Goal: Task Accomplishment & Management: Manage account settings

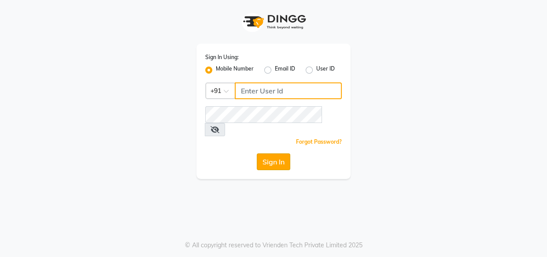
type input "8484848152"
click at [269, 153] on button "Sign In" at bounding box center [273, 161] width 33 height 17
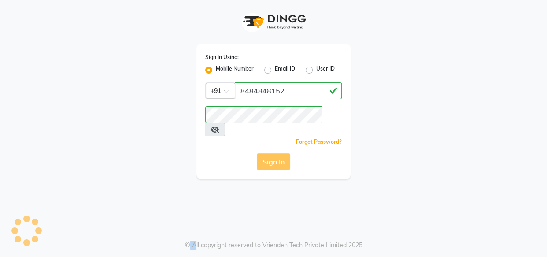
click at [269, 153] on div "Sign In" at bounding box center [273, 161] width 136 height 17
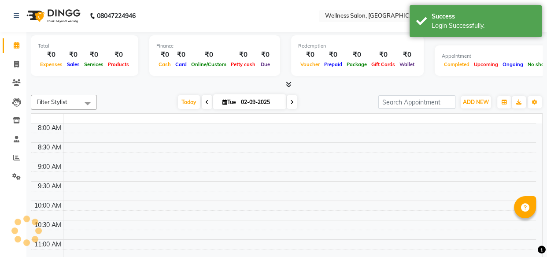
select select "en"
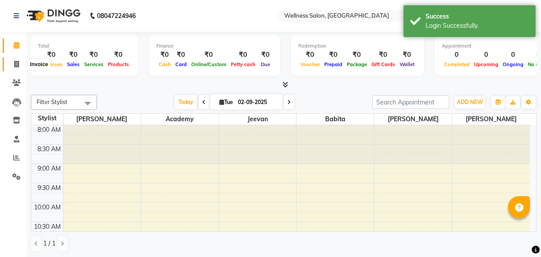
click at [15, 64] on icon at bounding box center [16, 64] width 5 height 7
select select "service"
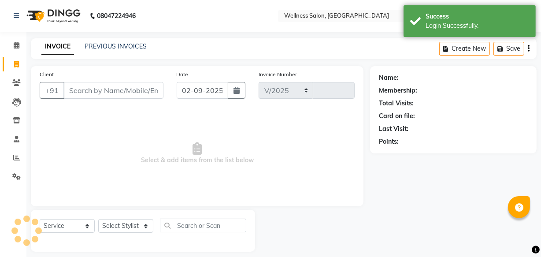
select select "4872"
type input "1371"
click at [18, 43] on icon at bounding box center [17, 45] width 6 height 7
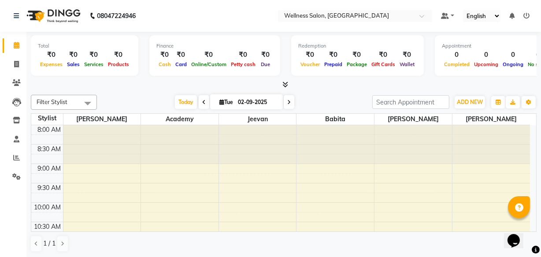
click at [202, 101] on icon at bounding box center [204, 101] width 4 height 5
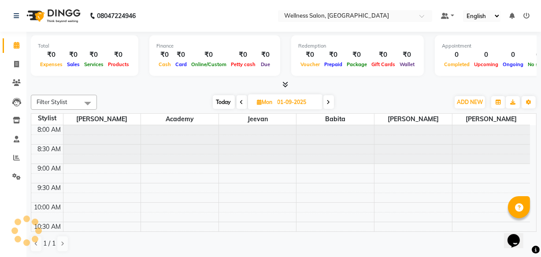
scroll to position [271, 0]
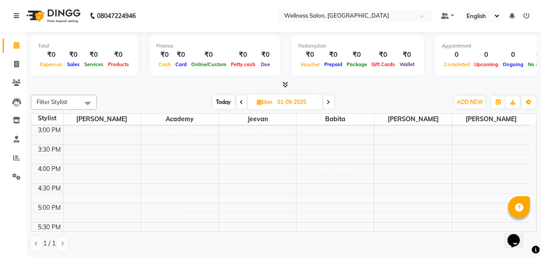
click at [240, 99] on icon at bounding box center [242, 101] width 4 height 5
click at [241, 99] on icon at bounding box center [243, 101] width 4 height 5
click at [240, 99] on span at bounding box center [243, 102] width 11 height 14
click at [240, 99] on icon at bounding box center [242, 101] width 4 height 5
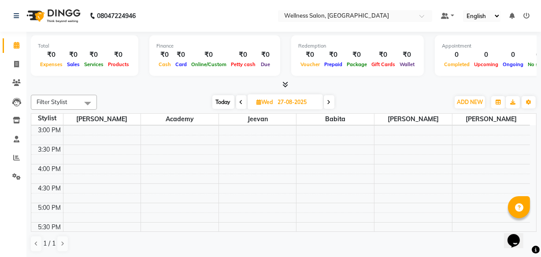
click at [240, 99] on icon at bounding box center [241, 101] width 4 height 5
click at [241, 99] on icon at bounding box center [243, 101] width 4 height 5
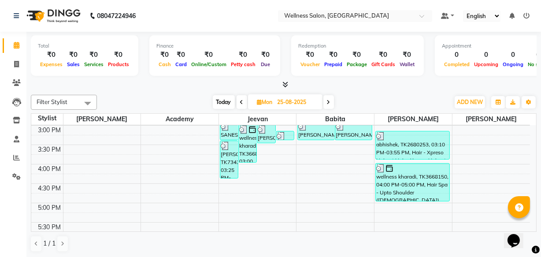
click at [331, 99] on span at bounding box center [328, 102] width 11 height 14
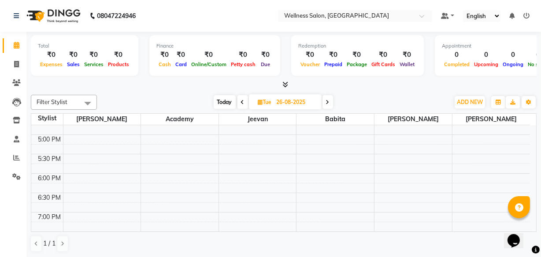
scroll to position [395, 0]
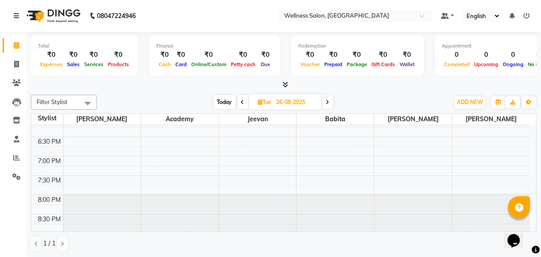
drag, startPoint x: 532, startPoint y: 228, endPoint x: 6, endPoint y: 9, distance: 570.3
click at [243, 104] on span at bounding box center [242, 102] width 11 height 14
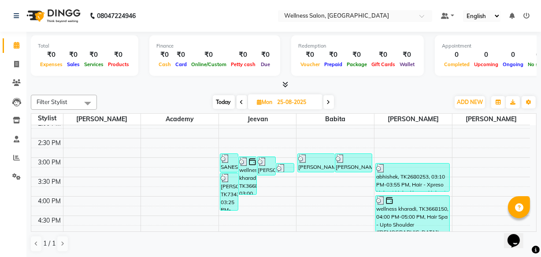
scroll to position [0, 0]
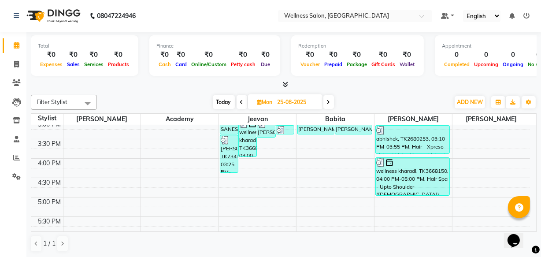
click at [329, 103] on icon at bounding box center [329, 101] width 4 height 5
type input "26-08-2025"
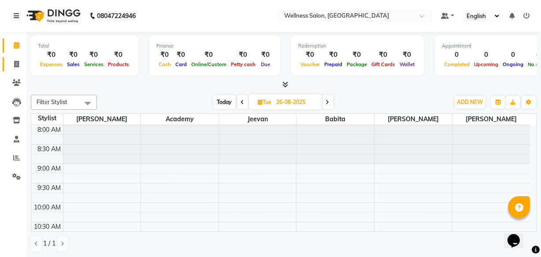
click at [14, 64] on icon at bounding box center [16, 64] width 5 height 7
select select "service"
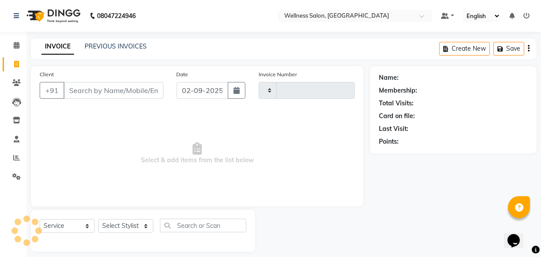
type input "1371"
select select "4872"
click at [185, 92] on input "02-09-2025" at bounding box center [203, 90] width 52 height 17
select select "9"
select select "2025"
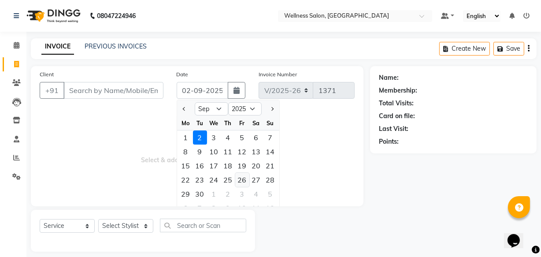
click at [238, 180] on div "26" at bounding box center [242, 180] width 14 height 14
type input "26-09-2025"
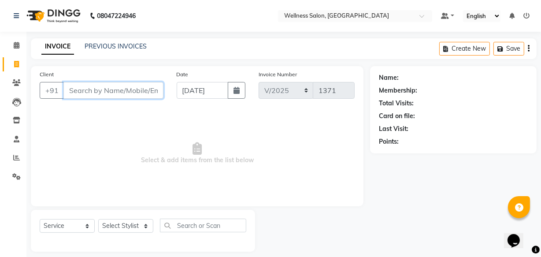
click at [107, 91] on input "Client" at bounding box center [113, 90] width 100 height 17
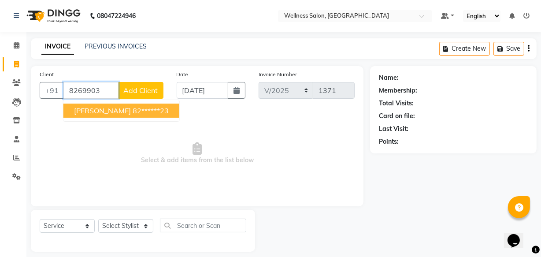
click at [133, 113] on ngb-highlight "82******23" at bounding box center [151, 110] width 36 height 9
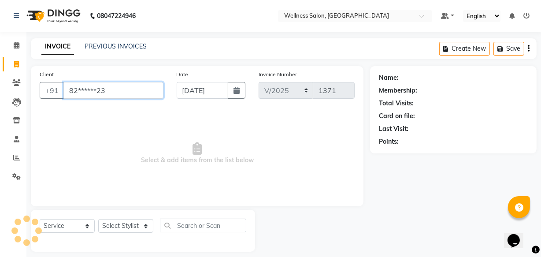
type input "82******23"
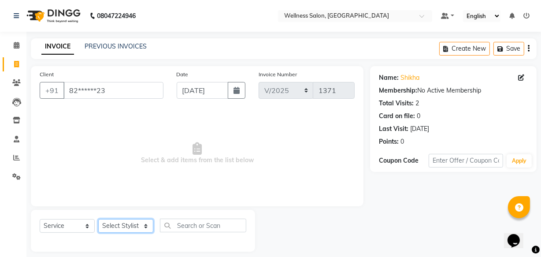
click at [118, 226] on select "Select Stylist Academy Babita Dipak GIRIJA Jeevan Manager Nishikant" at bounding box center [125, 226] width 55 height 14
select select "61588"
click at [98, 219] on select "Select Stylist Academy Babita Dipak GIRIJA Jeevan Manager Nishikant" at bounding box center [125, 226] width 55 height 14
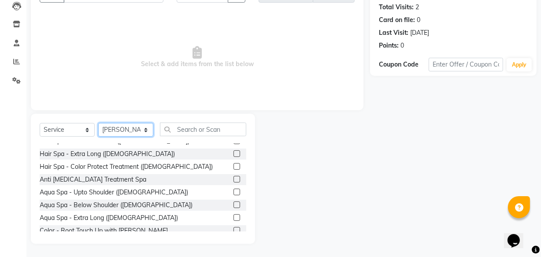
scroll to position [368, 0]
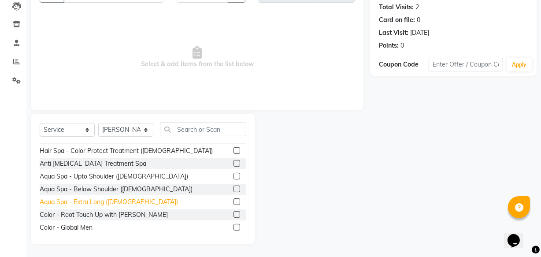
click at [86, 203] on div "Aqua Spa - Extra Long (Female)" at bounding box center [109, 201] width 138 height 9
checkbox input "false"
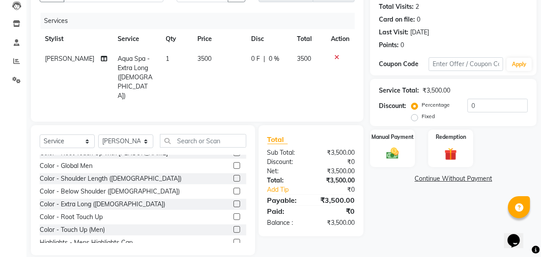
scroll to position [448, 0]
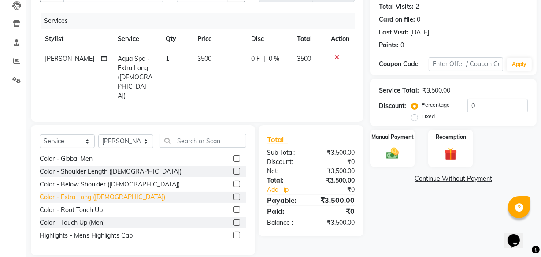
click at [68, 192] on div "Color - Extra Long (Female)" at bounding box center [102, 196] width 125 height 9
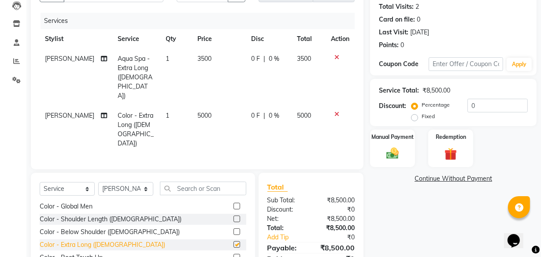
checkbox input "false"
click at [337, 57] on icon at bounding box center [336, 57] width 5 height 6
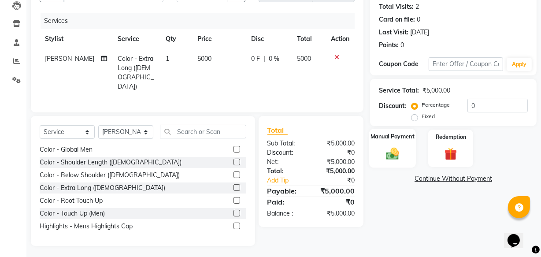
click at [395, 156] on img at bounding box center [392, 153] width 21 height 15
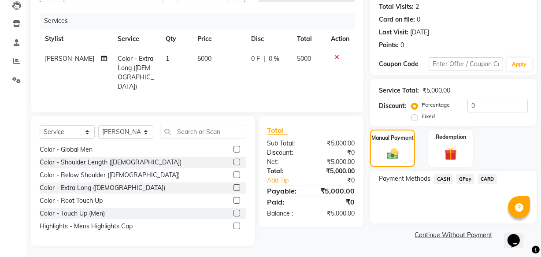
click at [446, 180] on span "CASH" at bounding box center [443, 179] width 19 height 10
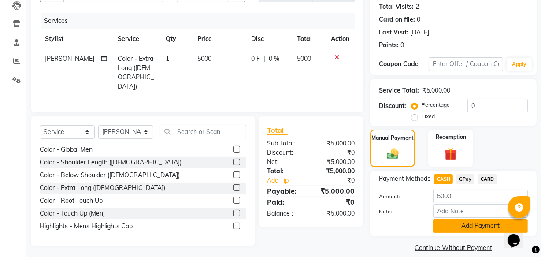
click at [464, 226] on button "Add Payment" at bounding box center [480, 226] width 95 height 14
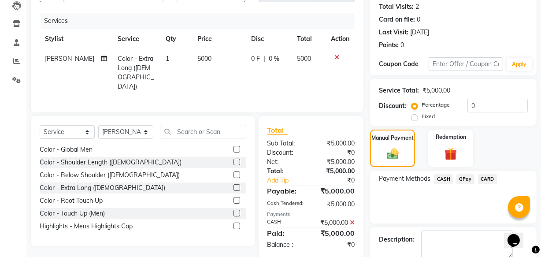
scroll to position [144, 0]
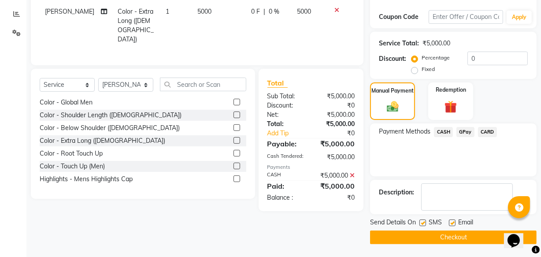
click at [466, 233] on button "Checkout" at bounding box center [453, 237] width 166 height 14
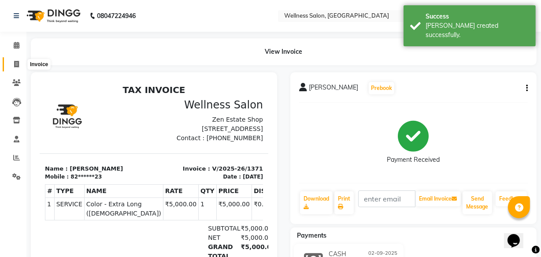
click at [16, 64] on icon at bounding box center [16, 64] width 5 height 7
select select "service"
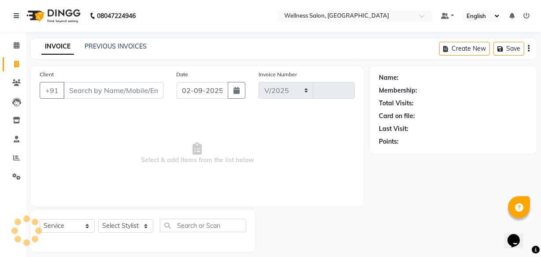
scroll to position [8, 0]
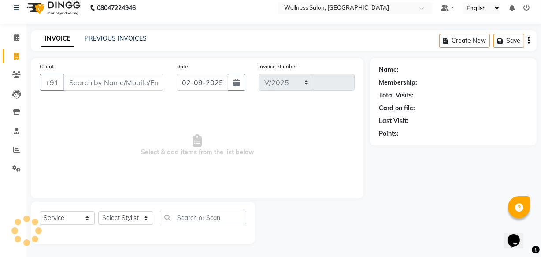
select select "4872"
type input "1372"
click at [188, 84] on input "02-09-2025" at bounding box center [203, 82] width 52 height 17
select select "9"
select select "2025"
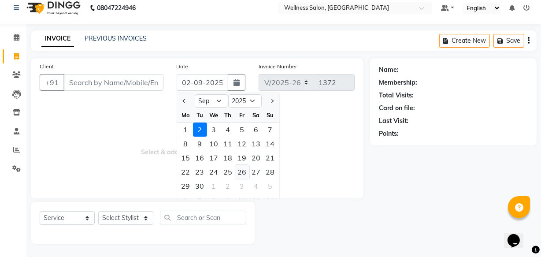
click at [246, 172] on div "26" at bounding box center [242, 172] width 14 height 14
type input "26-09-2025"
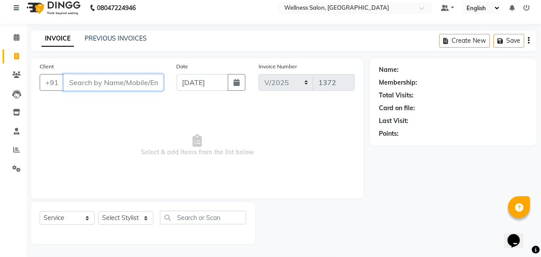
click at [123, 84] on input "Client" at bounding box center [113, 82] width 100 height 17
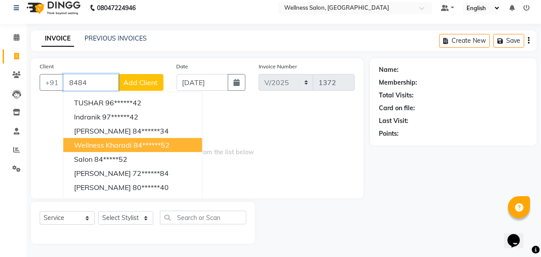
click at [114, 145] on span "wellness kharadi" at bounding box center [103, 144] width 58 height 9
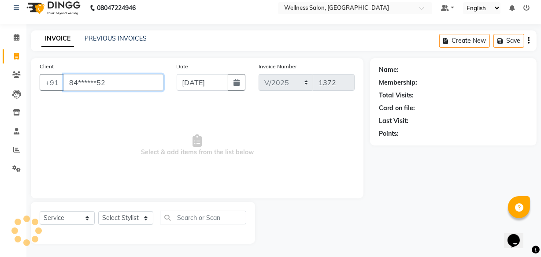
type input "84******52"
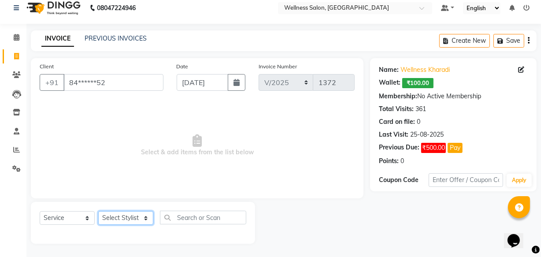
click at [120, 215] on select "Select Stylist Academy Babita Dipak GIRIJA Jeevan Manager Nishikant" at bounding box center [125, 218] width 55 height 14
select select "30854"
click at [98, 211] on select "Select Stylist Academy Babita Dipak GIRIJA Jeevan Manager Nishikant" at bounding box center [125, 218] width 55 height 14
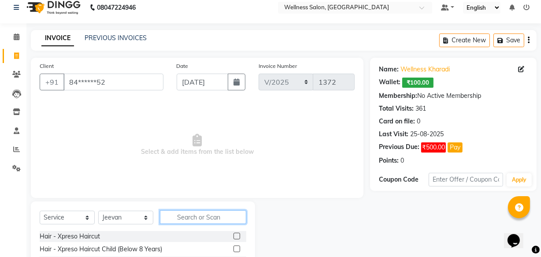
click at [200, 218] on input "text" at bounding box center [203, 217] width 86 height 14
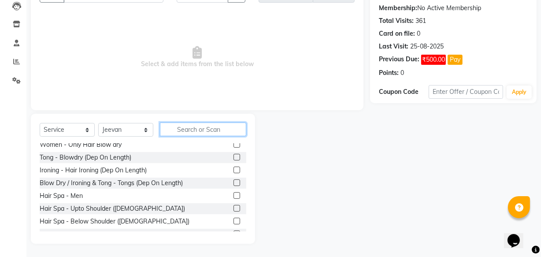
scroll to position [288, 0]
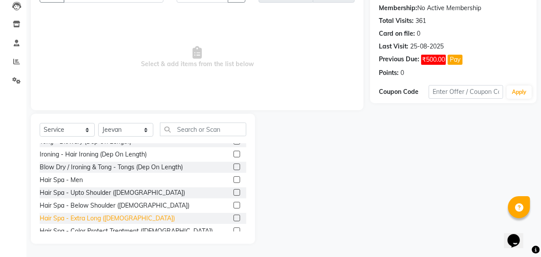
click at [99, 221] on div "Hair Spa - Extra Long (Female)" at bounding box center [107, 218] width 135 height 9
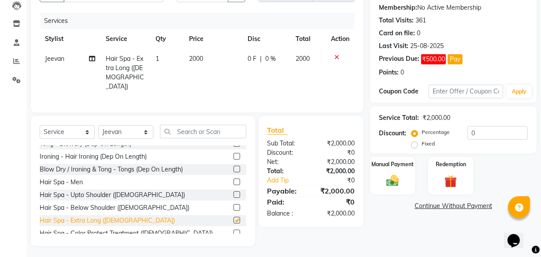
checkbox input "false"
click at [252, 56] on span "0 F" at bounding box center [251, 58] width 9 height 9
select select "30854"
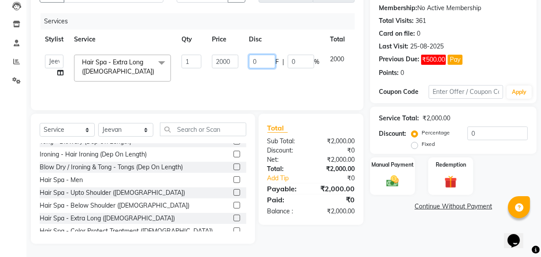
click at [260, 62] on input "0" at bounding box center [262, 62] width 26 height 14
type input "300"
click at [334, 71] on tr "Academy Babita Dipak GIRIJA Jeevan Manager Nishikant Hair Spa - Extra Long (Fem…" at bounding box center [209, 67] width 339 height 37
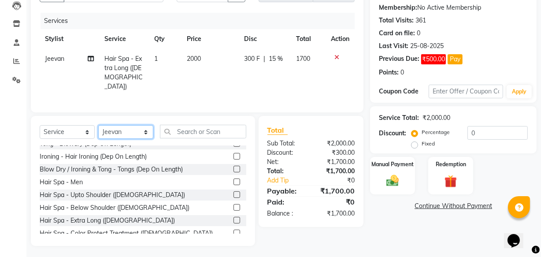
click at [145, 130] on select "Select Stylist Academy Babita Dipak GIRIJA Jeevan Manager Nishikant" at bounding box center [125, 132] width 55 height 14
select select "61588"
click at [98, 125] on select "Select Stylist Academy Babita Dipak GIRIJA Jeevan Manager Nishikant" at bounding box center [125, 132] width 55 height 14
click at [178, 131] on input "text" at bounding box center [203, 132] width 86 height 14
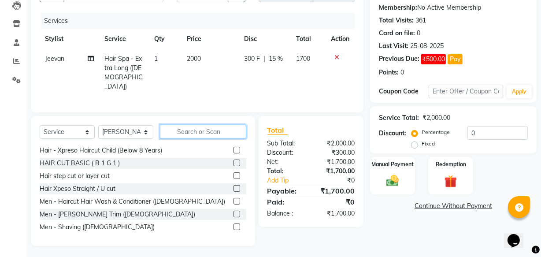
scroll to position [0, 0]
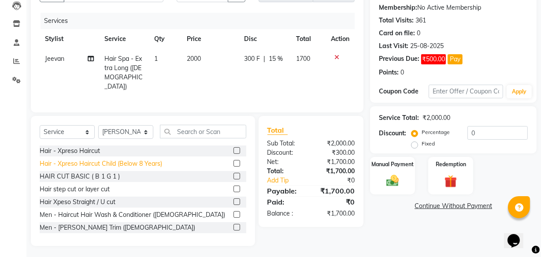
click at [60, 162] on div "Hair - Xpreso Haircut Child (Below 8 Years)" at bounding box center [101, 163] width 122 height 9
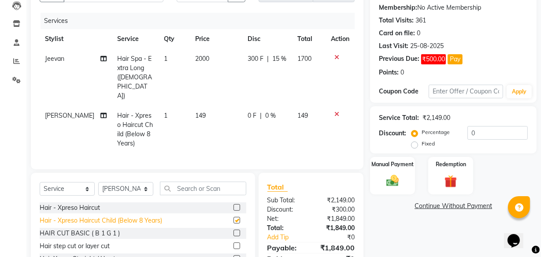
checkbox input "false"
click at [145, 182] on select "Select Stylist Academy Babita Dipak GIRIJA Jeevan Manager Nishikant" at bounding box center [125, 189] width 55 height 14
select select "49199"
click at [98, 182] on select "Select Stylist Academy Babita Dipak GIRIJA Jeevan Manager Nishikant" at bounding box center [125, 189] width 55 height 14
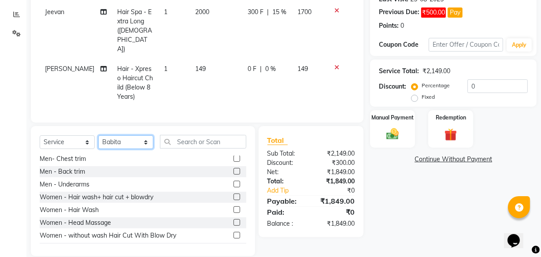
scroll to position [171, 0]
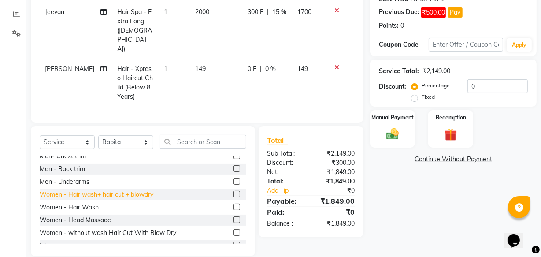
click at [141, 190] on div "Women - Hair wash+ hair cut + blowdry" at bounding box center [97, 194] width 114 height 9
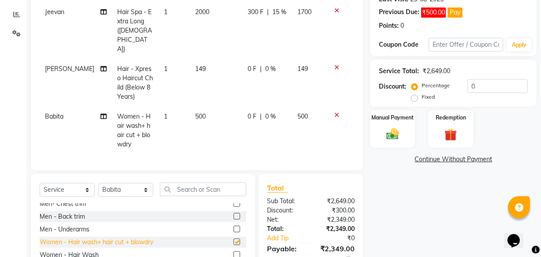
checkbox input "false"
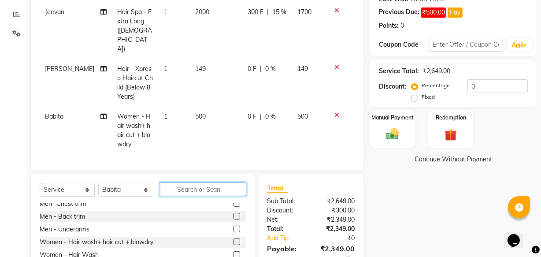
click at [177, 182] on input "text" at bounding box center [203, 189] width 86 height 14
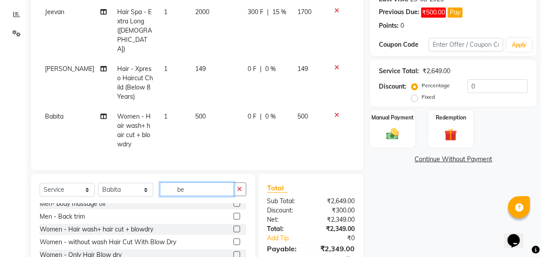
scroll to position [0, 0]
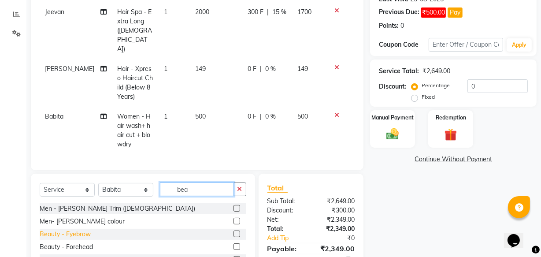
type input "bea"
click at [70, 229] on div "Beauty - Eyebrow" at bounding box center [65, 233] width 51 height 9
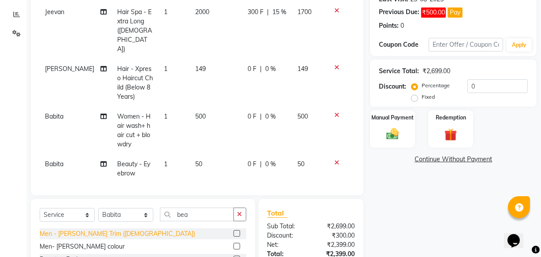
checkbox input "false"
click at [393, 133] on img at bounding box center [392, 133] width 21 height 15
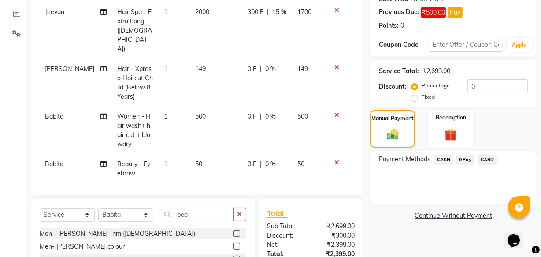
click at [463, 162] on span "GPay" at bounding box center [465, 160] width 18 height 10
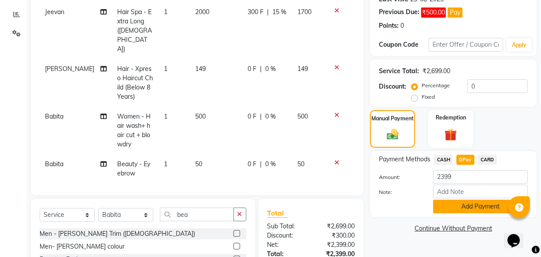
click at [468, 202] on button "Add Payment" at bounding box center [480, 206] width 95 height 14
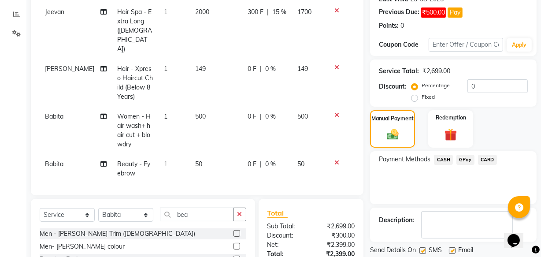
scroll to position [220, 0]
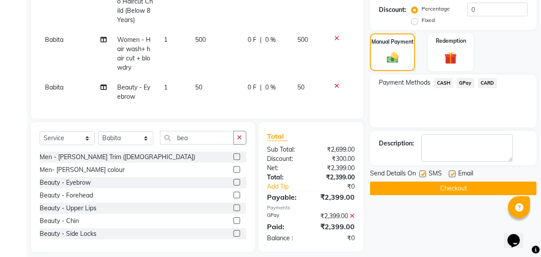
click at [450, 188] on button "Checkout" at bounding box center [453, 188] width 166 height 14
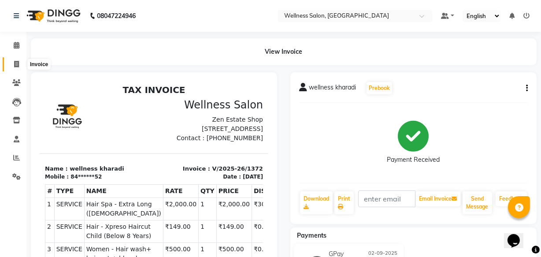
click at [17, 66] on icon at bounding box center [16, 64] width 5 height 7
select select "service"
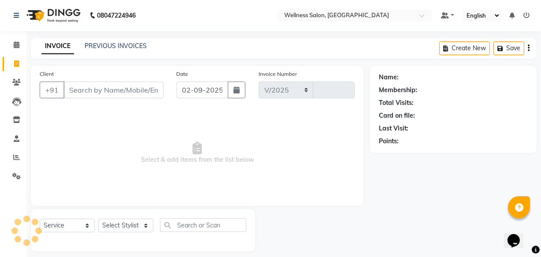
select select "4872"
type input "1373"
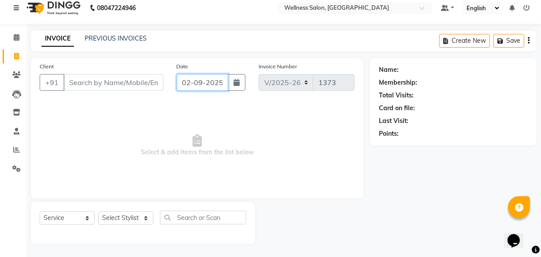
click at [187, 81] on input "02-09-2025" at bounding box center [203, 82] width 52 height 17
select select "9"
select select "2025"
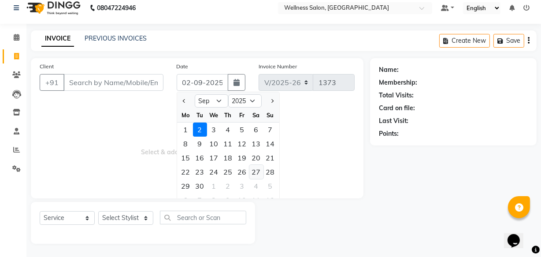
click at [257, 169] on div "27" at bounding box center [256, 172] width 14 height 14
type input "27-09-2025"
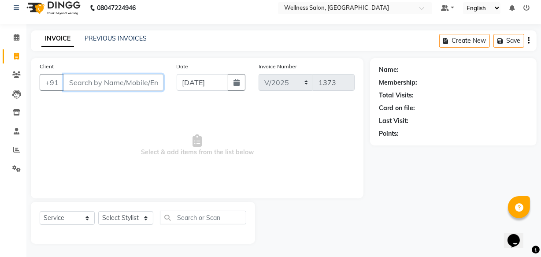
click at [126, 84] on input "Client" at bounding box center [113, 82] width 100 height 17
click at [113, 85] on input "Client" at bounding box center [113, 82] width 100 height 17
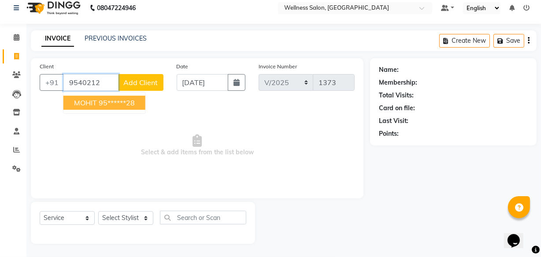
click at [121, 99] on ngb-highlight "95******28" at bounding box center [117, 102] width 36 height 9
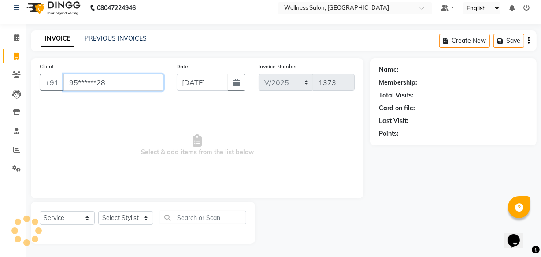
type input "95******28"
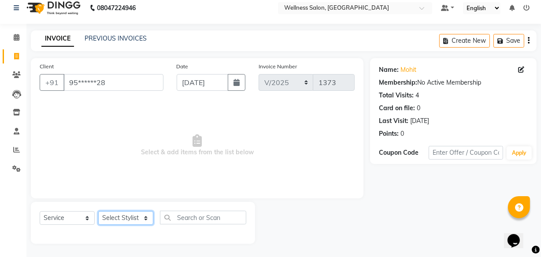
click at [132, 218] on select "Select Stylist Academy Babita Dipak GIRIJA Jeevan Manager Nishikant" at bounding box center [125, 218] width 55 height 14
select select "30854"
click at [98, 211] on select "Select Stylist Academy Babita Dipak GIRIJA Jeevan Manager Nishikant" at bounding box center [125, 218] width 55 height 14
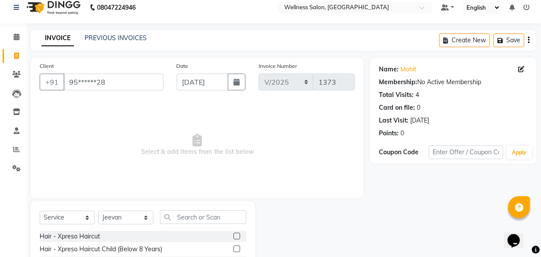
click at [68, 250] on div "Hair - Xpreso Haircut Child (Below 8 Years)" at bounding box center [101, 248] width 122 height 9
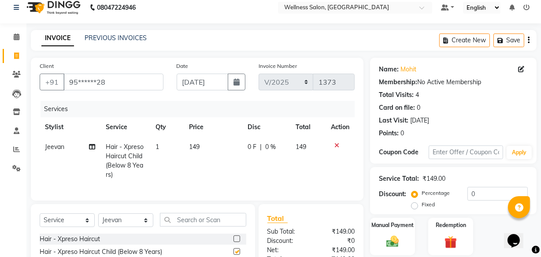
checkbox input "false"
click at [392, 243] on img at bounding box center [392, 241] width 21 height 15
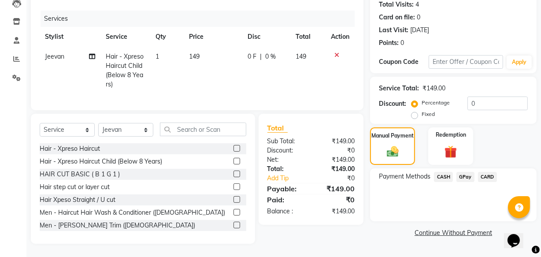
click at [462, 172] on span "GPay" at bounding box center [465, 177] width 18 height 10
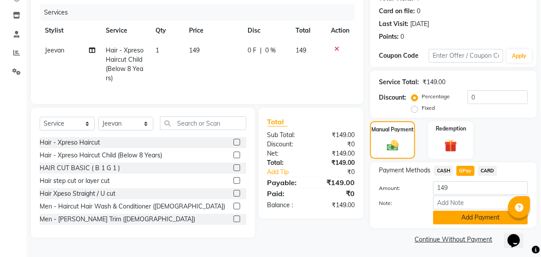
click at [460, 220] on button "Add Payment" at bounding box center [480, 217] width 95 height 14
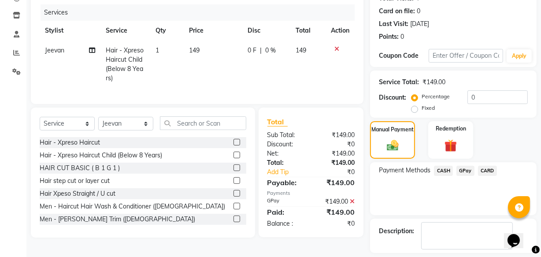
scroll to position [144, 0]
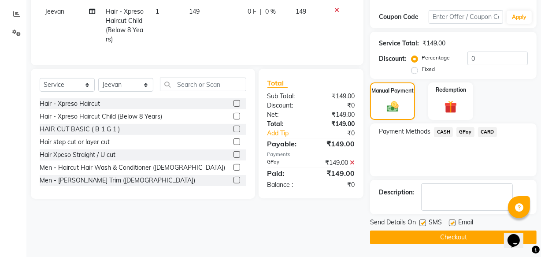
click at [467, 238] on button "Checkout" at bounding box center [453, 237] width 166 height 14
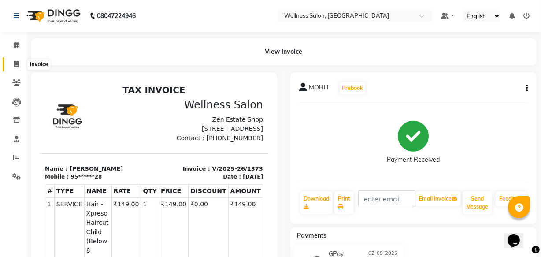
click at [18, 65] on icon at bounding box center [16, 64] width 5 height 7
select select "service"
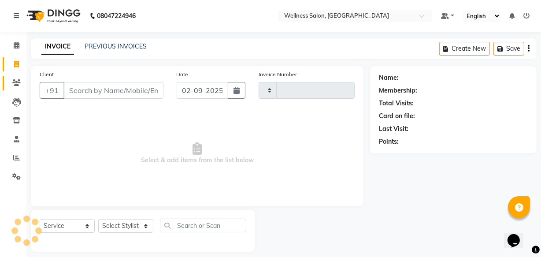
scroll to position [8, 0]
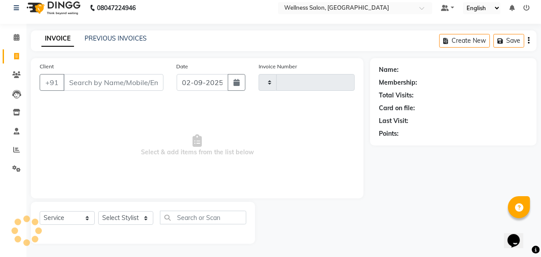
type input "1374"
select select "4872"
click at [187, 85] on input "02-09-2025" at bounding box center [203, 82] width 52 height 17
select select "9"
select select "2025"
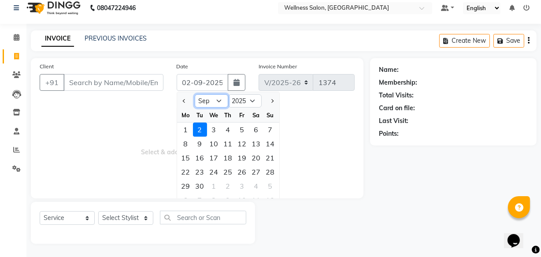
click at [218, 101] on select "Jan Feb Mar Apr May Jun Jul Aug Sep Oct Nov Dec" at bounding box center [211, 100] width 33 height 13
select select "8"
click at [195, 94] on select "Jan Feb Mar Apr May Jun Jul Aug Sep Oct Nov Dec" at bounding box center [211, 100] width 33 height 13
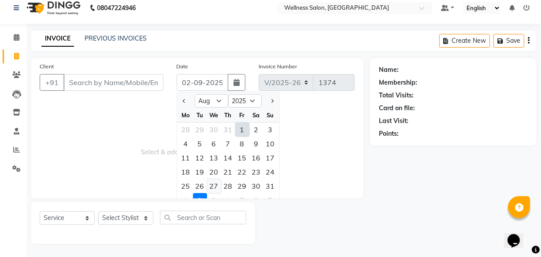
click at [214, 186] on div "27" at bounding box center [214, 186] width 14 height 14
type input "27-08-2025"
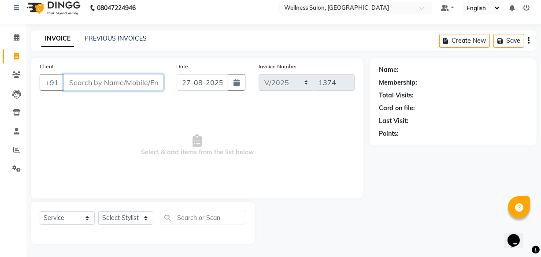
click at [125, 84] on input "Client" at bounding box center [113, 82] width 100 height 17
click at [92, 84] on input "Client" at bounding box center [113, 82] width 100 height 17
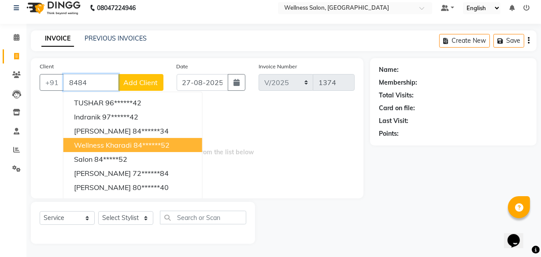
click at [88, 144] on span "wellness kharadi" at bounding box center [103, 144] width 58 height 9
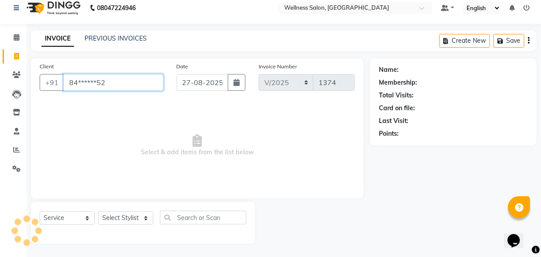
type input "84******52"
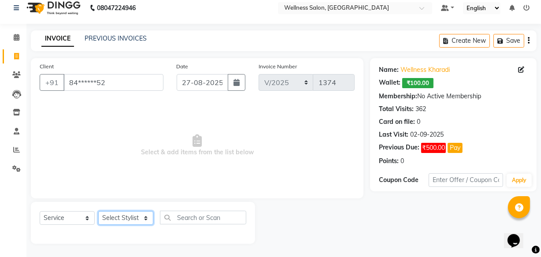
click at [114, 218] on select "Select Stylist Academy Babita Dipak GIRIJA Jeevan Manager Nishikant" at bounding box center [125, 218] width 55 height 14
select select "30854"
click at [98, 211] on select "Select Stylist Academy Babita Dipak GIRIJA Jeevan Manager Nishikant" at bounding box center [125, 218] width 55 height 14
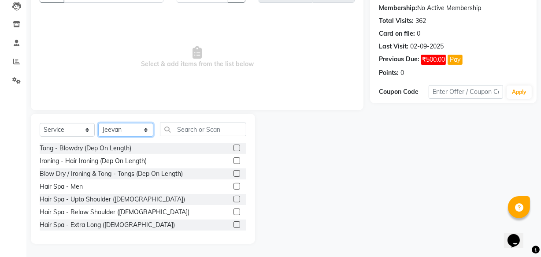
scroll to position [288, 0]
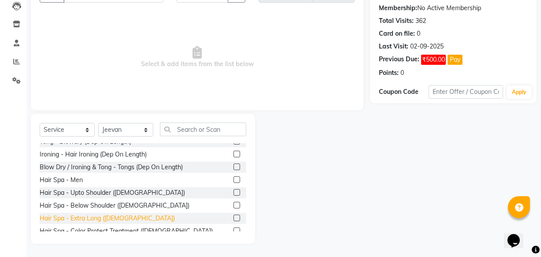
click at [96, 217] on div "Hair Spa - Extra Long (Female)" at bounding box center [107, 218] width 135 height 9
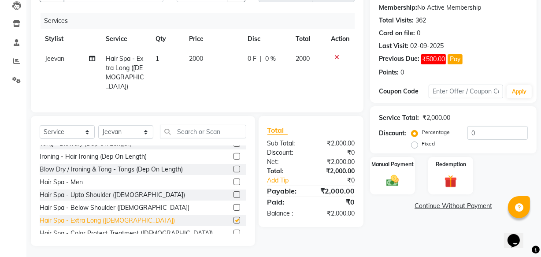
checkbox input "false"
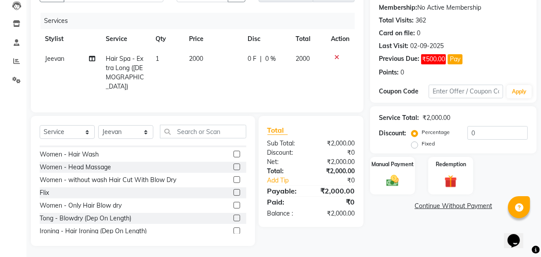
scroll to position [206, 0]
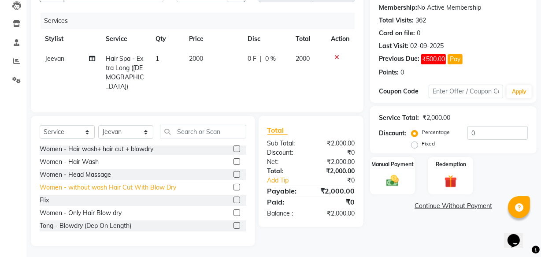
click at [167, 185] on div "Women - without wash Hair Cut With Blow Dry" at bounding box center [108, 187] width 136 height 9
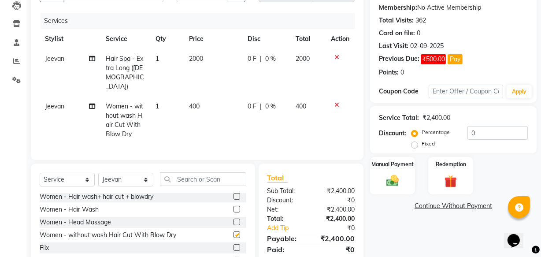
checkbox input "false"
click at [185, 174] on input "text" at bounding box center [203, 179] width 86 height 14
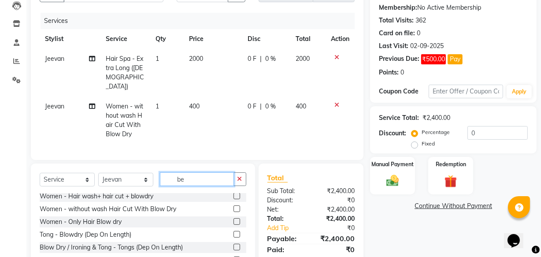
scroll to position [0, 0]
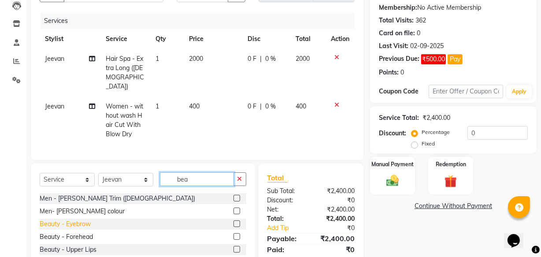
type input "bea"
click at [83, 219] on div "Beauty - Eyebrow" at bounding box center [65, 223] width 51 height 9
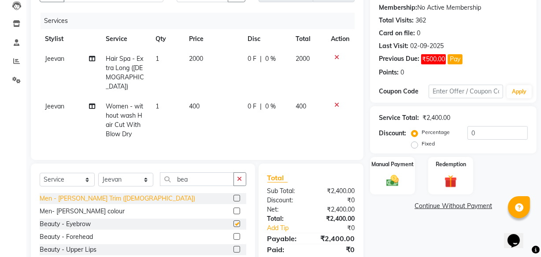
checkbox input "false"
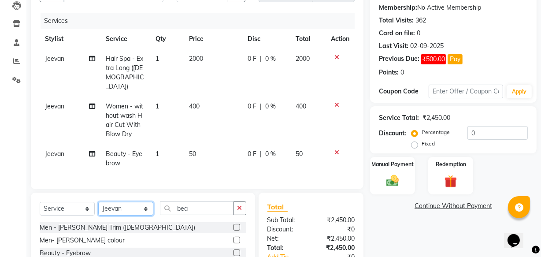
click at [147, 204] on select "Select Stylist Academy Babita Dipak GIRIJA Jeevan Manager Nishikant" at bounding box center [125, 209] width 55 height 14
select select "30219"
click at [98, 202] on select "Select Stylist Academy Babita Dipak GIRIJA Jeevan Manager Nishikant" at bounding box center [125, 209] width 55 height 14
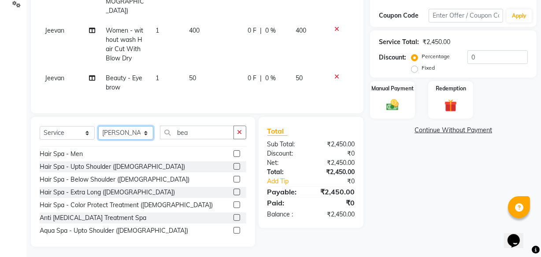
scroll to position [320, 0]
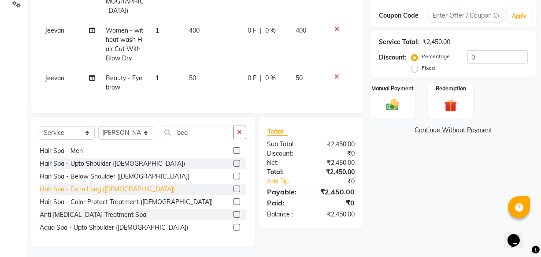
click at [76, 185] on div "Hair Spa - Extra Long (Female)" at bounding box center [107, 188] width 135 height 9
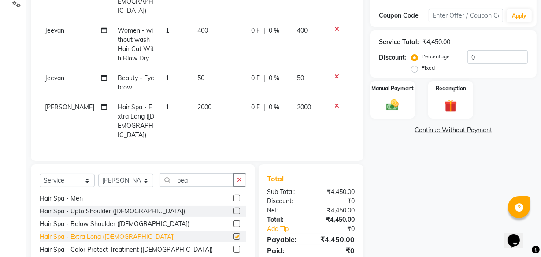
checkbox input "false"
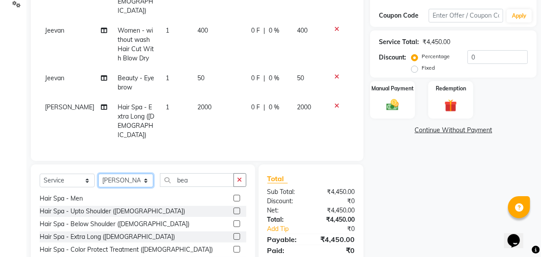
click at [146, 173] on select "Select Stylist Academy Babita Dipak GIRIJA Jeevan Manager Nishikant" at bounding box center [125, 180] width 55 height 14
select select "61588"
click at [98, 173] on select "Select Stylist Academy Babita Dipak GIRIJA Jeevan Manager Nishikant" at bounding box center [125, 180] width 55 height 14
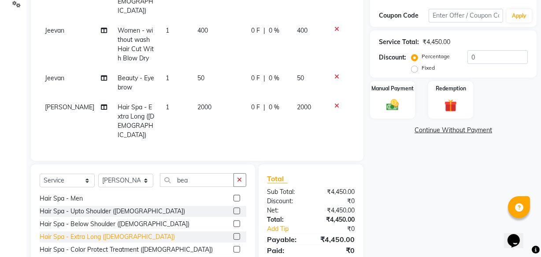
click at [96, 232] on div "Hair Spa - Extra Long (Female)" at bounding box center [107, 236] width 135 height 9
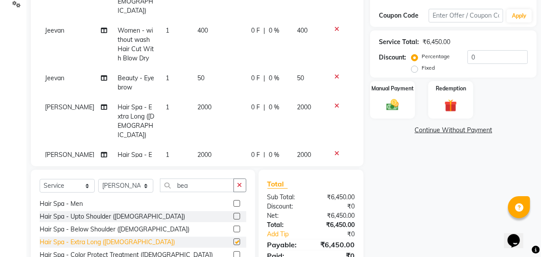
checkbox input "false"
click at [251, 150] on span "0 F" at bounding box center [255, 154] width 9 height 9
select select "61588"
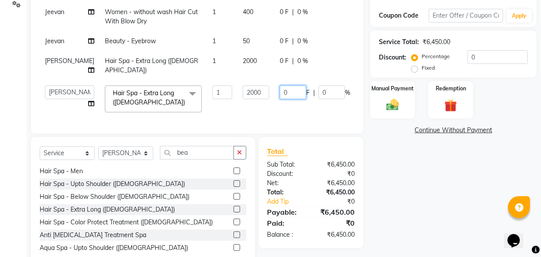
click at [280, 85] on input "0" at bounding box center [293, 92] width 26 height 14
type input "300"
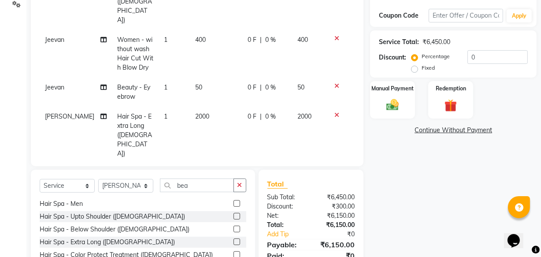
click at [260, 51] on tbody "Jeevan Hair Spa - Extra Long (Female) 1 2000 0 F | 0 % 2000 Jeevan Women - with…" at bounding box center [197, 96] width 315 height 247
click at [247, 112] on span "0 F" at bounding box center [251, 116] width 9 height 9
select select "30219"
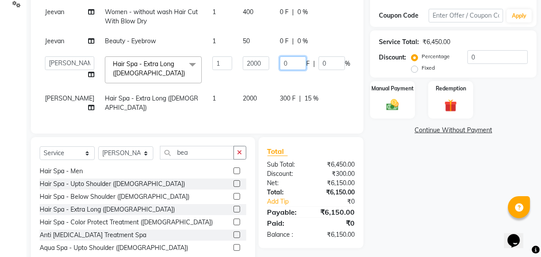
click at [280, 70] on input "0" at bounding box center [293, 63] width 26 height 14
type input "300"
click at [292, 88] on tr "Academy Babita Dipak GIRIJA Jeevan Manager Nishikant Hair Spa - Extra Long (Fem…" at bounding box center [225, 69] width 370 height 37
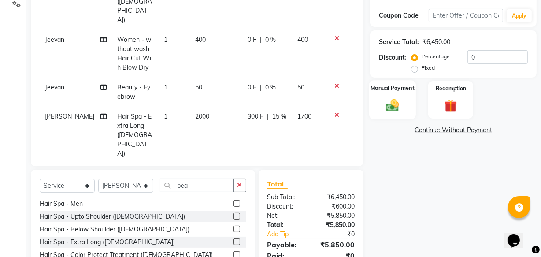
click at [391, 110] on img at bounding box center [392, 104] width 21 height 15
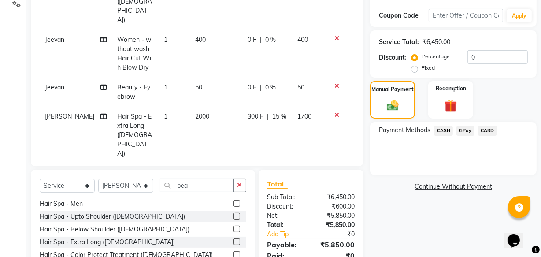
click at [464, 131] on span "GPay" at bounding box center [465, 130] width 18 height 10
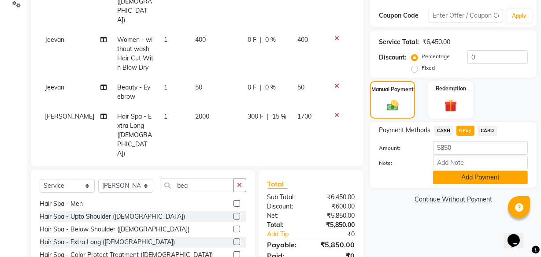
click at [458, 180] on button "Add Payment" at bounding box center [480, 177] width 95 height 14
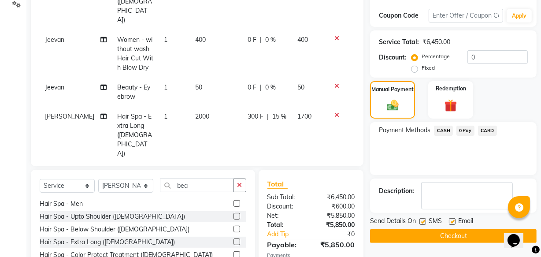
click at [454, 236] on button "Checkout" at bounding box center [453, 236] width 166 height 14
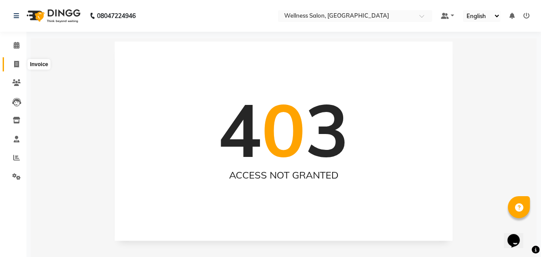
click at [15, 66] on icon at bounding box center [16, 64] width 5 height 7
select select "service"
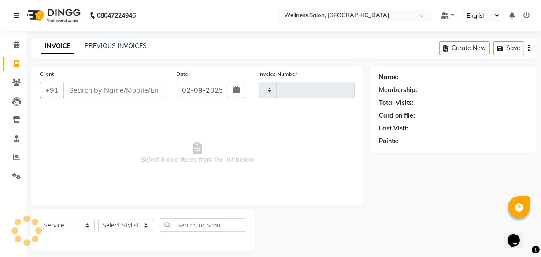
type input "1375"
select select "4872"
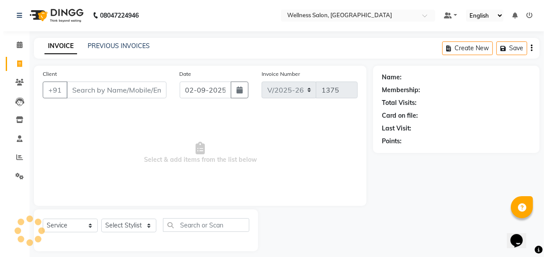
scroll to position [8, 0]
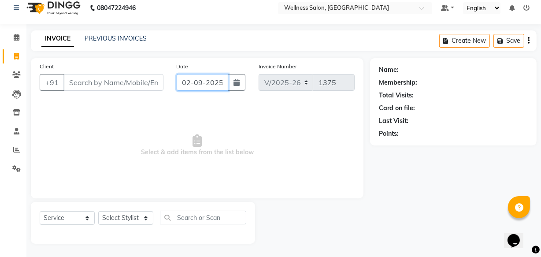
click at [187, 82] on input "02-09-2025" at bounding box center [203, 82] width 52 height 17
select select "9"
select select "2025"
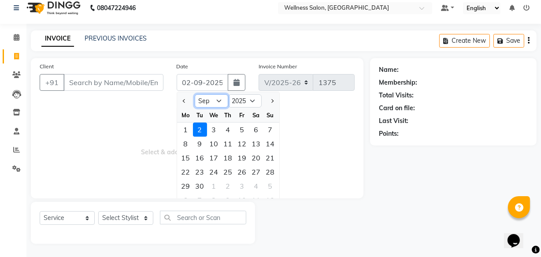
click at [216, 101] on select "Jan Feb Mar Apr May Jun Jul Aug Sep Oct Nov Dec" at bounding box center [211, 100] width 33 height 13
select select "8"
click at [195, 94] on select "Jan Feb Mar Apr May Jun Jul Aug Sep Oct Nov Dec" at bounding box center [211, 100] width 33 height 13
click at [225, 187] on div "28" at bounding box center [228, 186] width 14 height 14
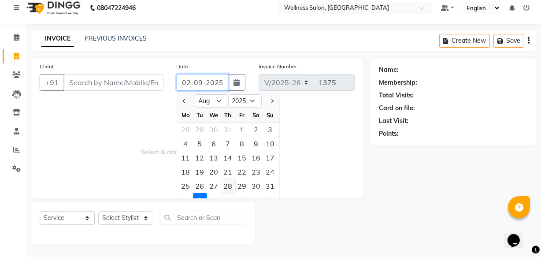
type input "28-08-2025"
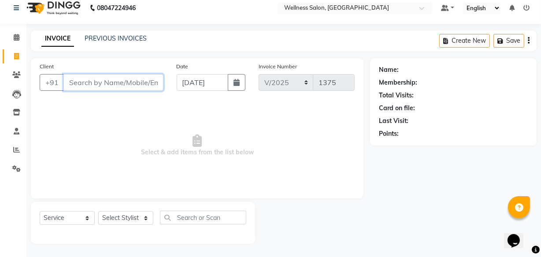
click at [96, 80] on input "Client" at bounding box center [113, 82] width 100 height 17
type input "9213880881"
click at [136, 85] on span "Add Client" at bounding box center [140, 82] width 35 height 9
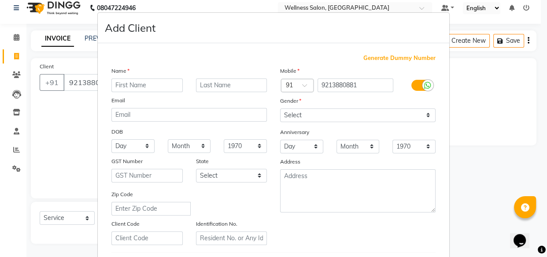
click at [136, 85] on input "text" at bounding box center [146, 85] width 71 height 14
type input "priya"
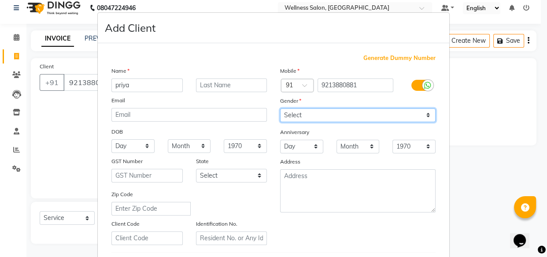
click at [288, 114] on select "Select Male Female Other Prefer Not To Say" at bounding box center [357, 115] width 155 height 14
select select "male"
click at [280, 108] on select "Select Male Female Other Prefer Not To Say" at bounding box center [357, 115] width 155 height 14
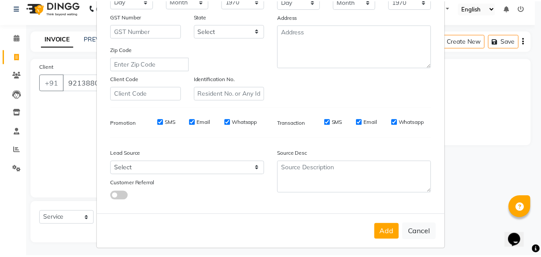
scroll to position [152, 0]
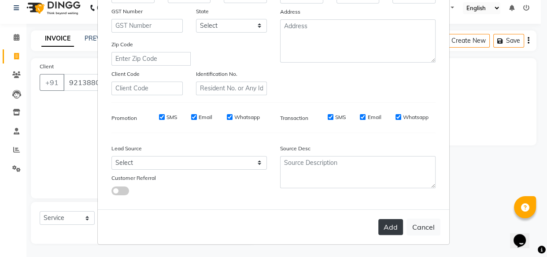
click at [386, 231] on button "Add" at bounding box center [390, 227] width 25 height 16
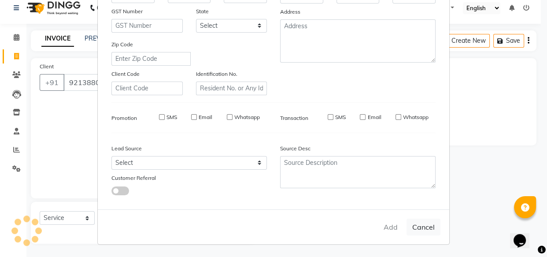
type input "92******81"
select select
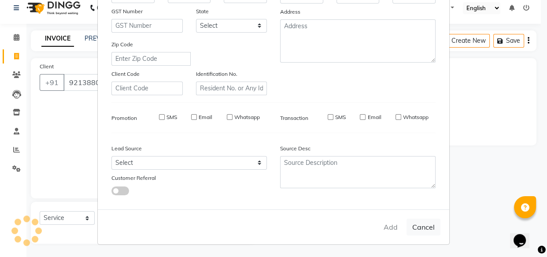
select select
checkbox input "false"
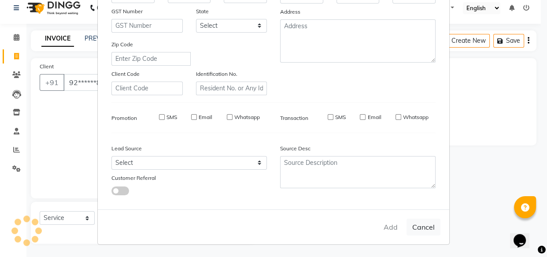
checkbox input "false"
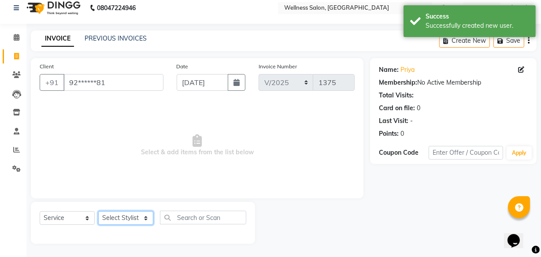
click at [120, 220] on select "Select Stylist Academy Babita Dipak GIRIJA Jeevan Manager Nishikant" at bounding box center [125, 218] width 55 height 14
select select "61588"
click at [98, 211] on select "Select Stylist Academy Babita Dipak GIRIJA Jeevan Manager Nishikant" at bounding box center [125, 218] width 55 height 14
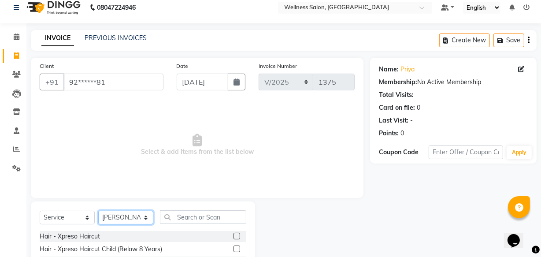
scroll to position [96, 0]
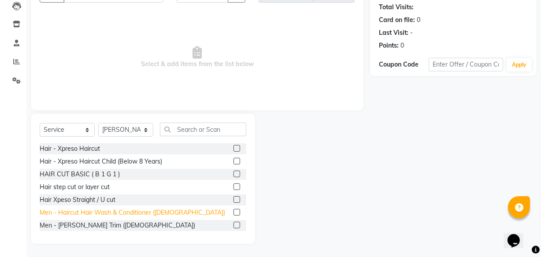
click at [130, 210] on div "Men - Haircut Hair Wash & Conditioner (Male)" at bounding box center [132, 212] width 185 height 9
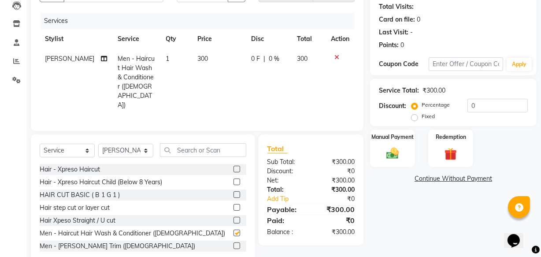
checkbox input "false"
click at [394, 157] on img at bounding box center [392, 153] width 21 height 15
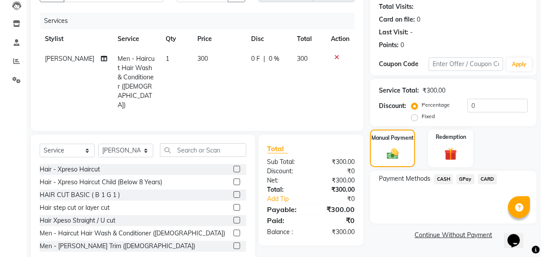
click at [458, 179] on span "GPay" at bounding box center [465, 179] width 18 height 10
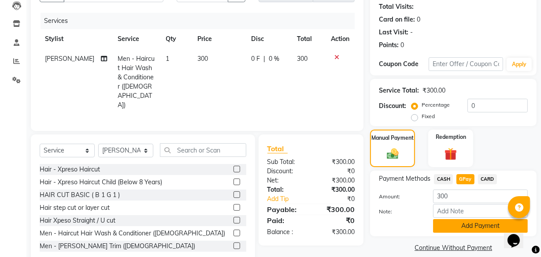
click at [464, 227] on button "Add Payment" at bounding box center [480, 226] width 95 height 14
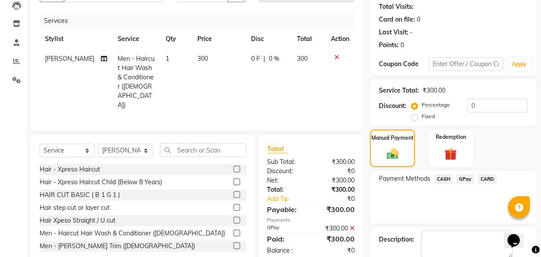
scroll to position [144, 0]
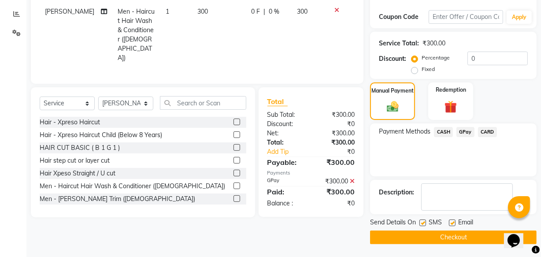
click at [463, 234] on button "Checkout" at bounding box center [453, 237] width 166 height 14
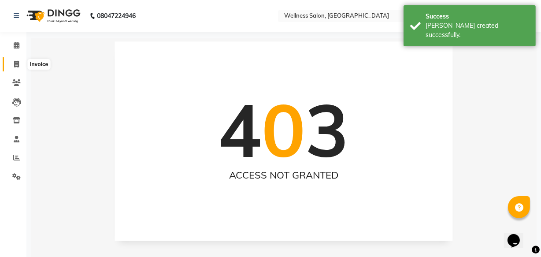
click at [14, 64] on icon at bounding box center [16, 64] width 5 height 7
select select "service"
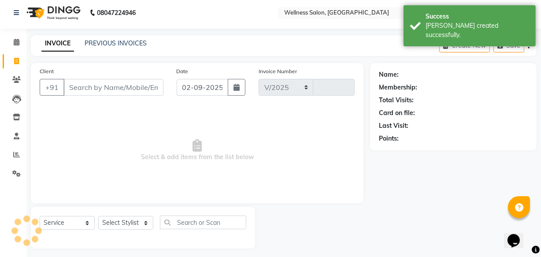
select select "4872"
type input "1376"
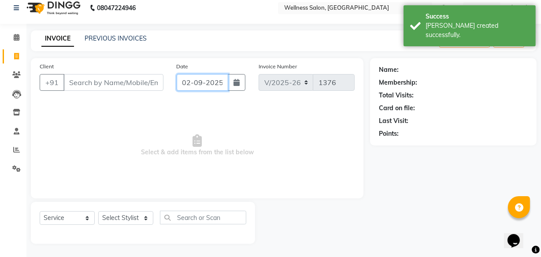
click at [185, 80] on input "02-09-2025" at bounding box center [203, 82] width 52 height 17
select select "9"
select select "2025"
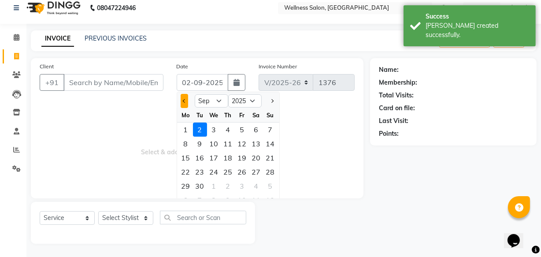
click at [184, 99] on span "Previous month" at bounding box center [184, 101] width 4 height 4
select select "8"
click at [226, 186] on div "28" at bounding box center [228, 186] width 14 height 14
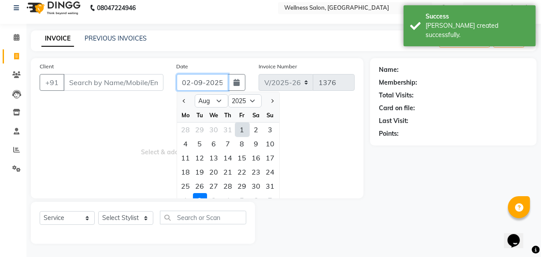
type input "28-08-2025"
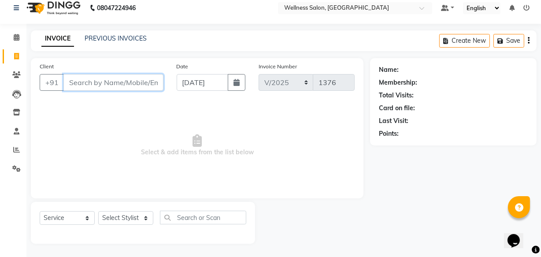
click at [133, 84] on input "Client" at bounding box center [113, 82] width 100 height 17
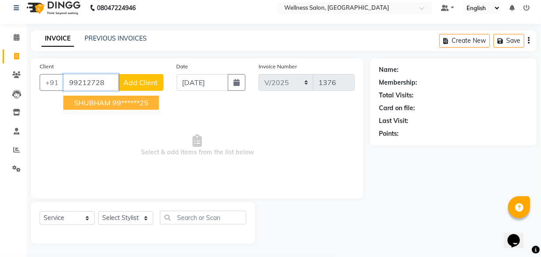
click at [127, 103] on ngb-highlight "99******25" at bounding box center [130, 102] width 36 height 9
type input "99******25"
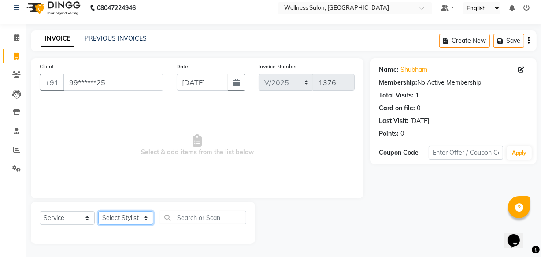
click at [113, 218] on select "Select Stylist Academy Babita Dipak GIRIJA Jeevan Manager Nishikant" at bounding box center [125, 218] width 55 height 14
select select "30219"
click at [98, 211] on select "Select Stylist Academy Babita Dipak GIRIJA Jeevan Manager Nishikant" at bounding box center [125, 218] width 55 height 14
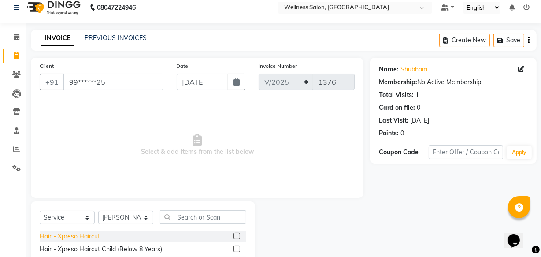
click at [88, 239] on div "Hair - Xpreso Haircut" at bounding box center [70, 236] width 60 height 9
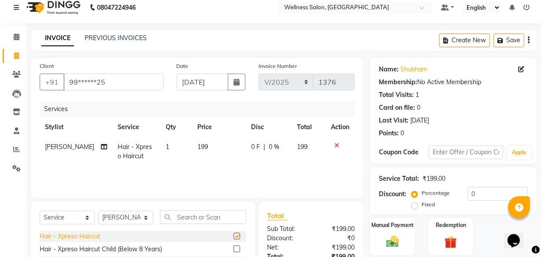
checkbox input "false"
click at [89, 247] on div "Hair - Xpreso Haircut Child (Below 8 Years)" at bounding box center [101, 248] width 122 height 9
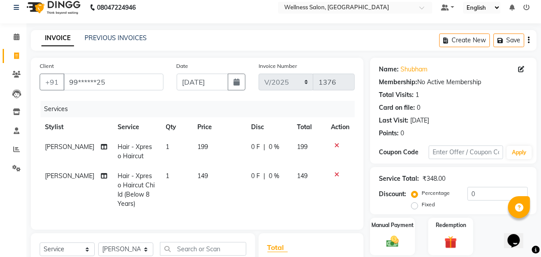
checkbox input "false"
click at [390, 242] on img at bounding box center [392, 241] width 21 height 15
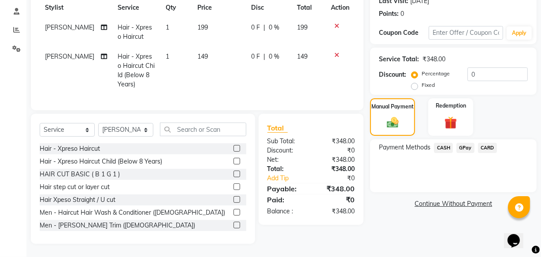
click at [461, 143] on span "GPay" at bounding box center [465, 148] width 18 height 10
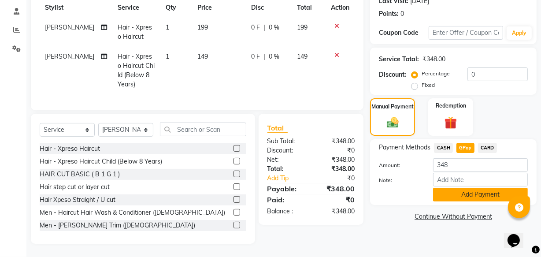
click at [468, 189] on button "Add Payment" at bounding box center [480, 195] width 95 height 14
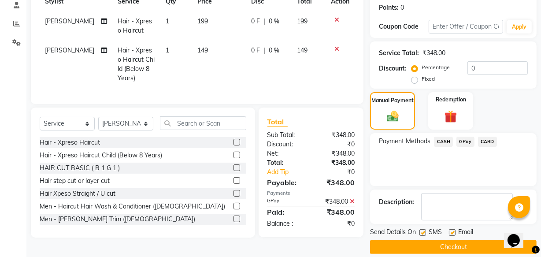
click at [448, 242] on button "Checkout" at bounding box center [453, 247] width 166 height 14
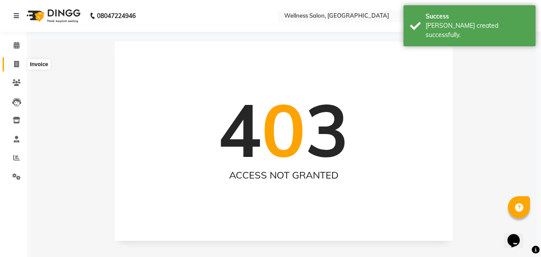
click at [15, 64] on icon at bounding box center [16, 64] width 5 height 7
select select "service"
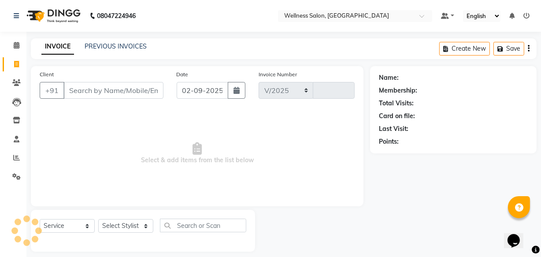
select select "4872"
type input "1377"
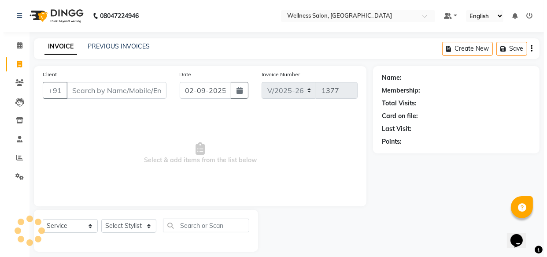
scroll to position [8, 0]
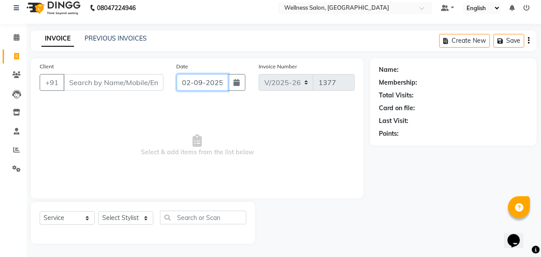
click at [185, 80] on input "02-09-2025" at bounding box center [203, 82] width 52 height 17
select select "9"
select select "2025"
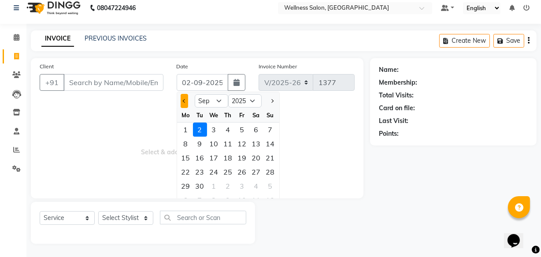
click at [183, 101] on span "Previous month" at bounding box center [184, 101] width 4 height 4
select select "8"
click at [227, 186] on div "28" at bounding box center [228, 186] width 14 height 14
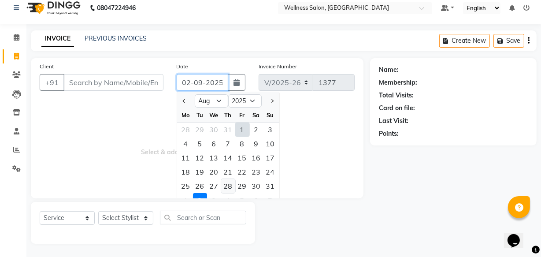
type input "28-08-2025"
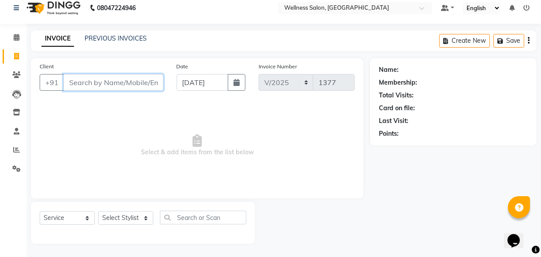
click at [119, 84] on input "Client" at bounding box center [113, 82] width 100 height 17
type input "9922700330"
click at [144, 81] on span "Add Client" at bounding box center [140, 82] width 35 height 9
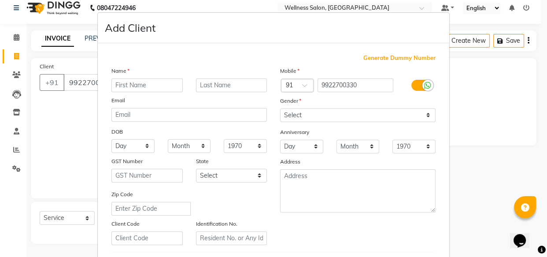
click at [144, 84] on input "text" at bounding box center [146, 85] width 71 height 14
type input "sandip"
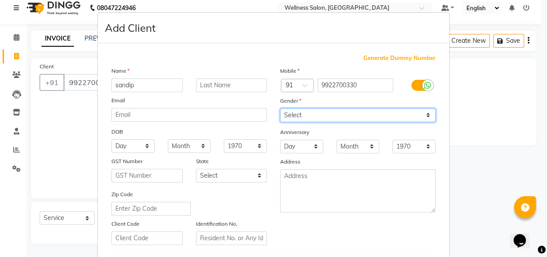
click at [294, 118] on select "Select Male Female Other Prefer Not To Say" at bounding box center [357, 115] width 155 height 14
select select "male"
click at [280, 108] on select "Select Male Female Other Prefer Not To Say" at bounding box center [357, 115] width 155 height 14
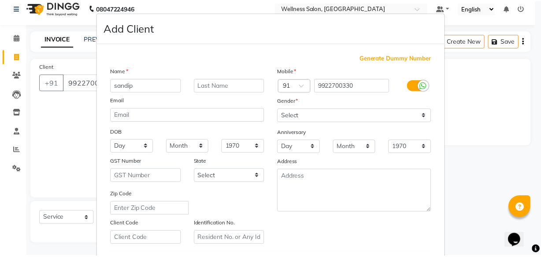
scroll to position [152, 0]
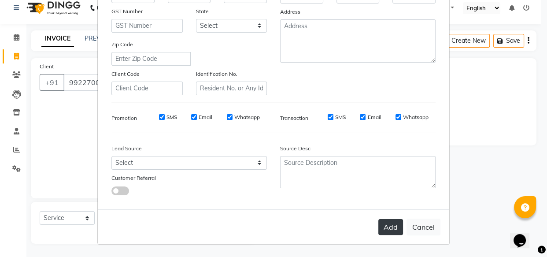
click at [389, 224] on button "Add" at bounding box center [390, 227] width 25 height 16
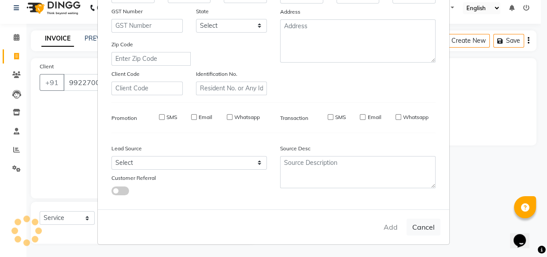
type input "99******30"
select select
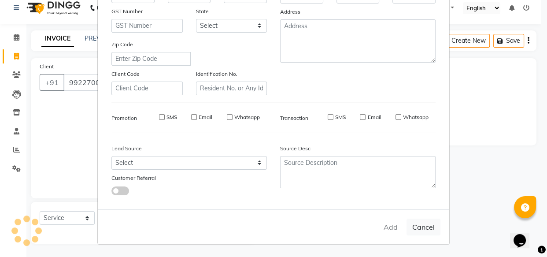
select select
checkbox input "false"
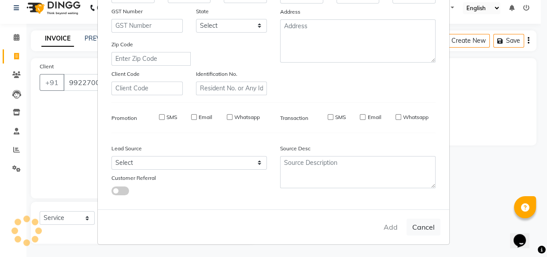
checkbox input "false"
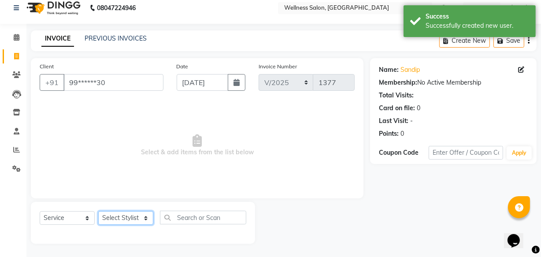
click at [107, 216] on select "Select Stylist Academy Babita Dipak GIRIJA Jeevan Manager Nishikant" at bounding box center [125, 218] width 55 height 14
select select "30219"
click at [98, 211] on select "Select Stylist Academy Babita Dipak GIRIJA Jeevan Manager Nishikant" at bounding box center [125, 218] width 55 height 14
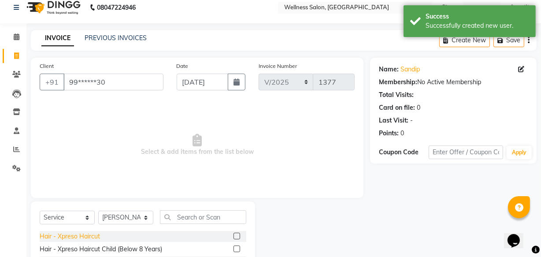
click at [88, 247] on div "Hair - Xpreso Haircut Child (Below 8 Years)" at bounding box center [101, 248] width 122 height 9
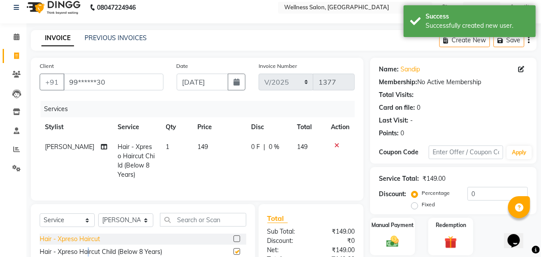
checkbox input "false"
click at [390, 246] on img at bounding box center [392, 241] width 21 height 15
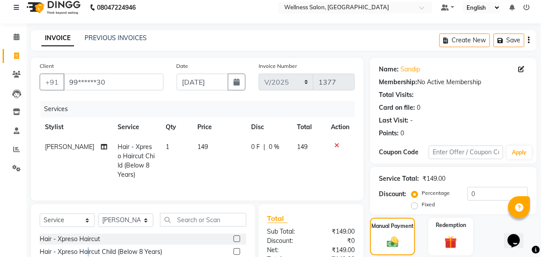
scroll to position [105, 0]
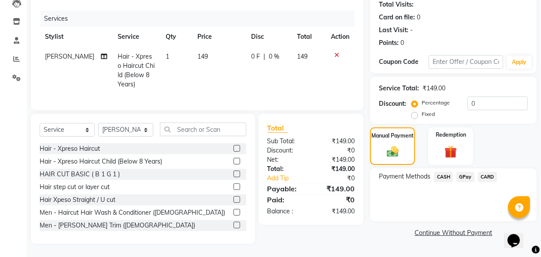
click at [442, 172] on span "CASH" at bounding box center [443, 177] width 19 height 10
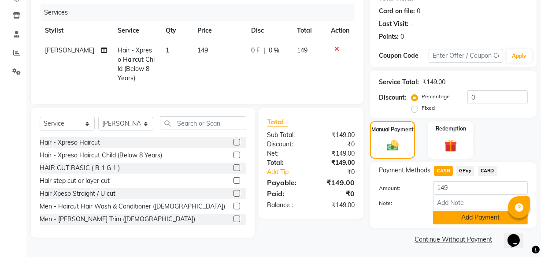
click at [459, 220] on button "Add Payment" at bounding box center [480, 217] width 95 height 14
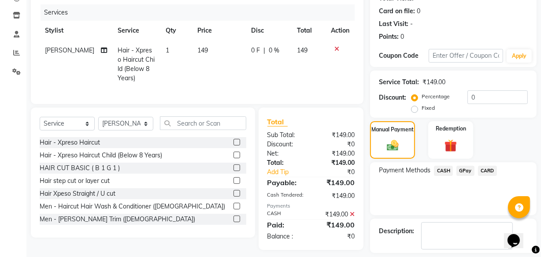
scroll to position [144, 0]
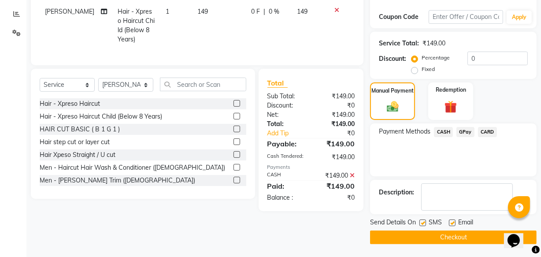
click at [458, 236] on button "Checkout" at bounding box center [453, 237] width 166 height 14
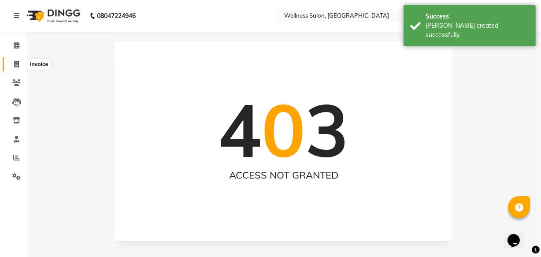
click at [18, 66] on icon at bounding box center [16, 64] width 5 height 7
select select "service"
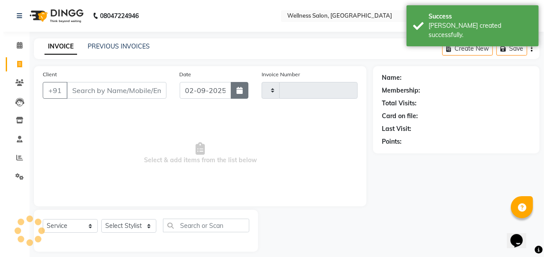
scroll to position [8, 0]
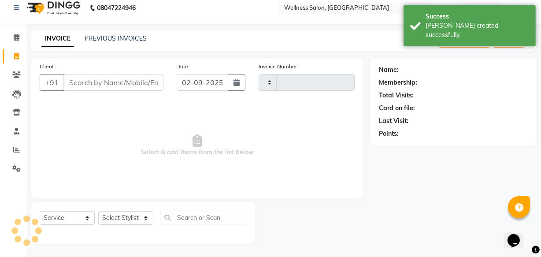
type input "1378"
select select "4872"
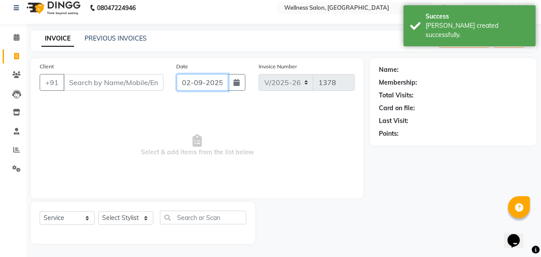
click at [185, 81] on input "02-09-2025" at bounding box center [203, 82] width 52 height 17
select select "9"
select select "2025"
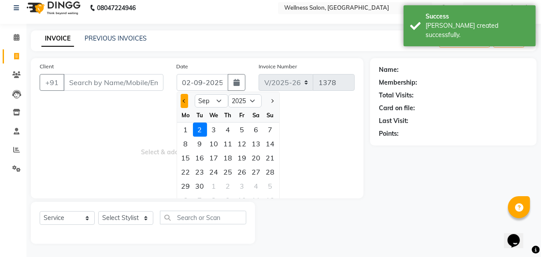
click at [183, 102] on button "Previous month" at bounding box center [183, 101] width 7 height 14
select select "8"
click at [228, 185] on div "28" at bounding box center [228, 186] width 14 height 14
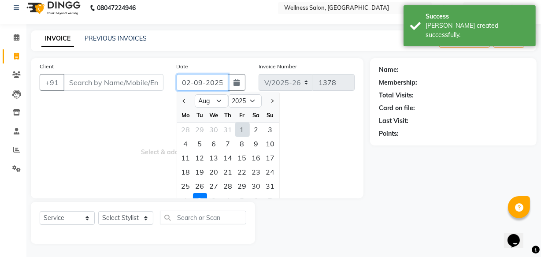
type input "28-08-2025"
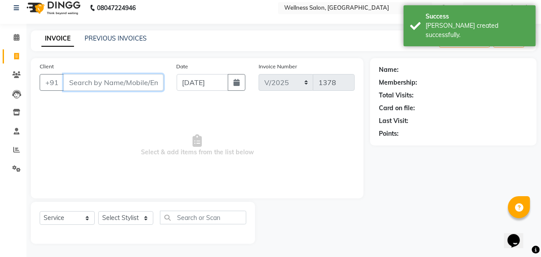
click at [121, 84] on input "Client" at bounding box center [113, 82] width 100 height 17
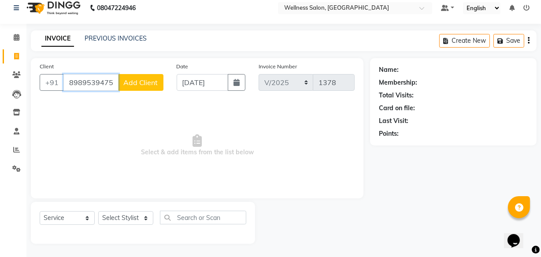
type input "8989539475"
click at [131, 81] on span "Add Client" at bounding box center [140, 82] width 35 height 9
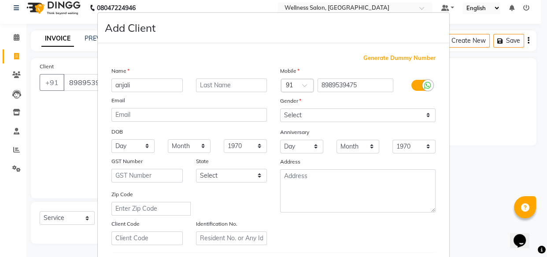
type input "anjali"
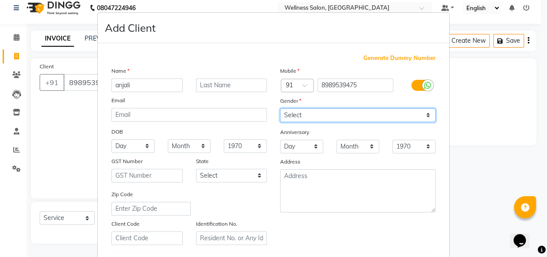
click at [284, 116] on select "Select Male Female Other Prefer Not To Say" at bounding box center [357, 115] width 155 height 14
select select "female"
click at [280, 108] on select "Select Male Female Other Prefer Not To Say" at bounding box center [357, 115] width 155 height 14
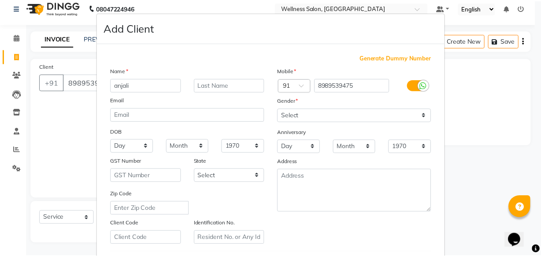
scroll to position [152, 0]
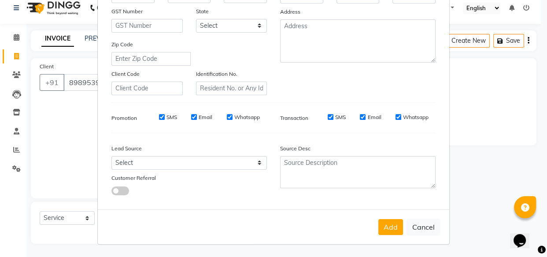
click at [391, 222] on button "Add" at bounding box center [390, 227] width 25 height 16
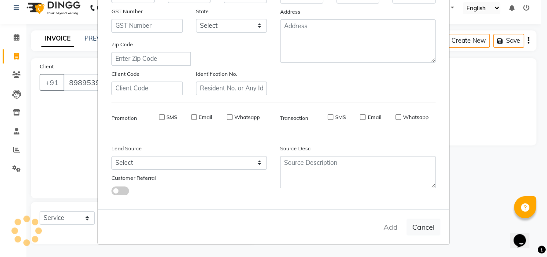
type input "89******75"
select select
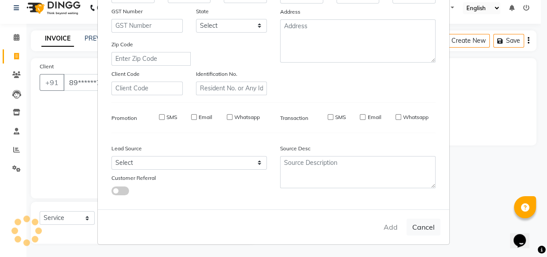
select select
checkbox input "false"
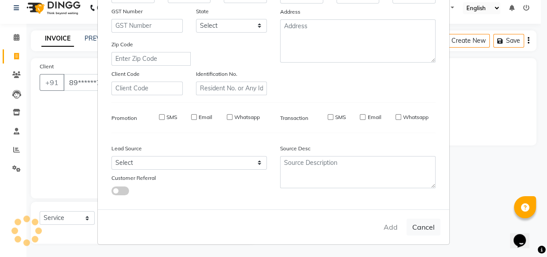
checkbox input "false"
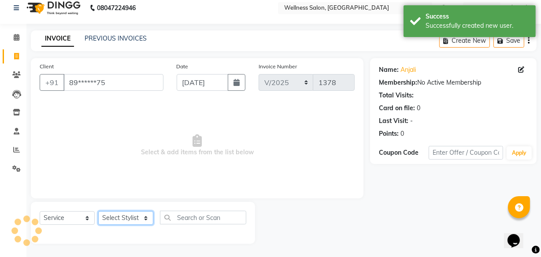
click at [114, 215] on select "Select Stylist Academy Babita Dipak GIRIJA Jeevan Manager Nishikant" at bounding box center [125, 218] width 55 height 14
select select "30854"
click at [98, 211] on select "Select Stylist Academy Babita Dipak GIRIJA Jeevan Manager Nishikant" at bounding box center [125, 218] width 55 height 14
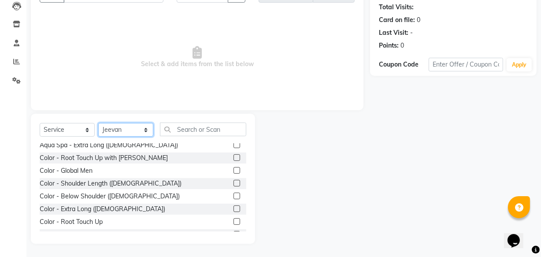
scroll to position [432, 0]
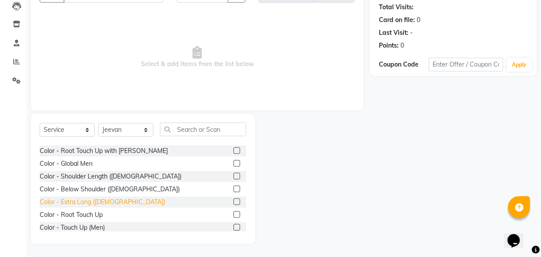
click at [74, 203] on div "Color - Extra Long (Female)" at bounding box center [102, 201] width 125 height 9
checkbox input "false"
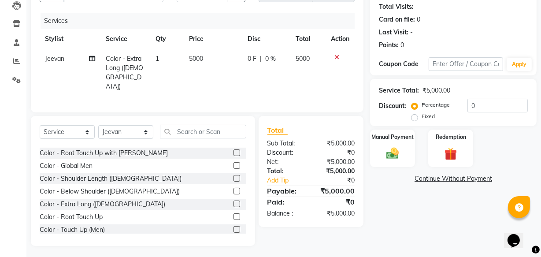
click at [250, 59] on span "0 F" at bounding box center [251, 58] width 9 height 9
select select "30854"
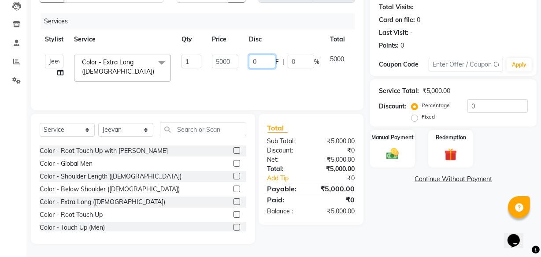
click at [261, 61] on input "0" at bounding box center [262, 62] width 26 height 14
type input "1500"
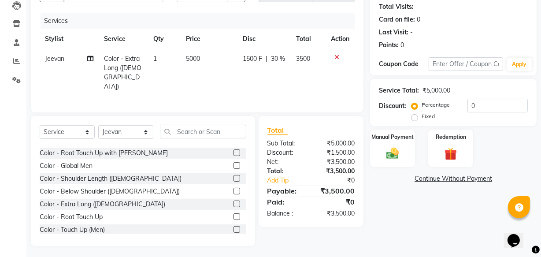
click at [308, 88] on div "Services Stylist Service Qty Price Disc Total Action Jeevan Color - Extra Long …" at bounding box center [197, 58] width 315 height 91
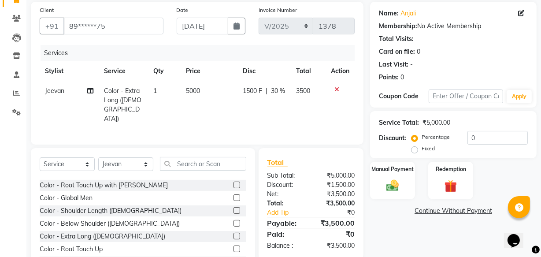
scroll to position [48, 0]
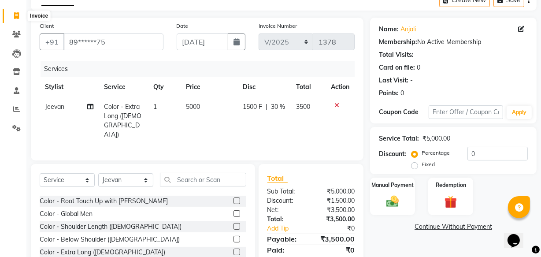
click at [15, 16] on icon at bounding box center [16, 15] width 5 height 7
click at [394, 206] on img at bounding box center [392, 201] width 21 height 15
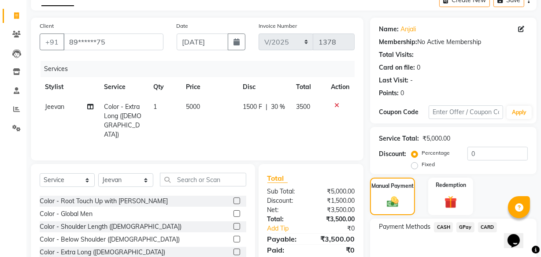
click at [459, 224] on span "GPay" at bounding box center [465, 227] width 18 height 10
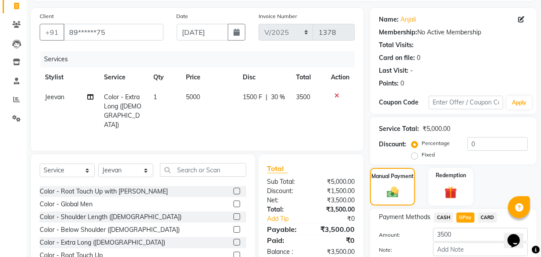
scroll to position [107, 0]
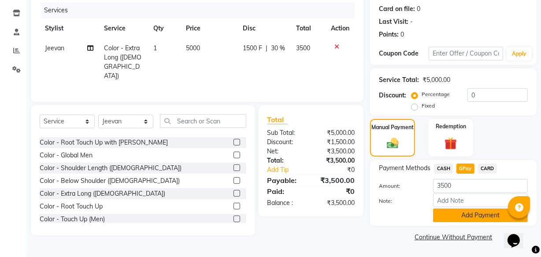
click at [477, 214] on button "Add Payment" at bounding box center [480, 215] width 95 height 14
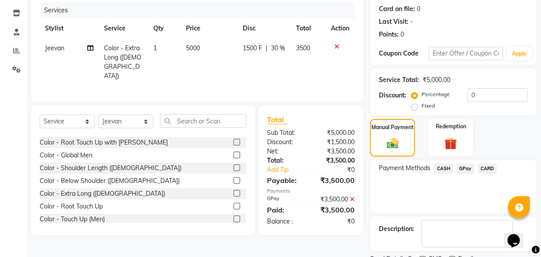
scroll to position [144, 0]
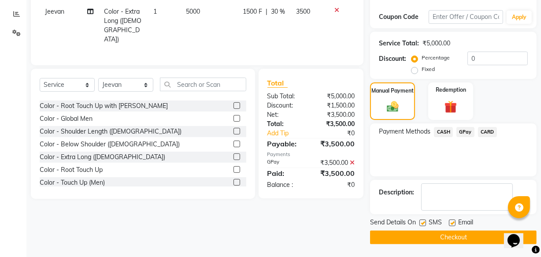
click at [481, 236] on button "Checkout" at bounding box center [453, 237] width 166 height 14
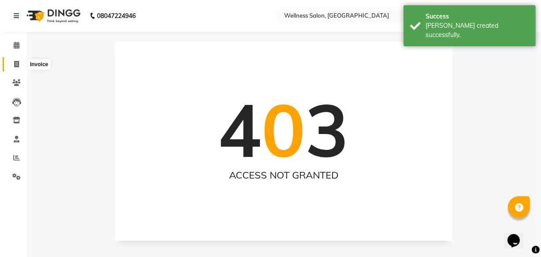
click at [17, 65] on icon at bounding box center [16, 64] width 5 height 7
select select "service"
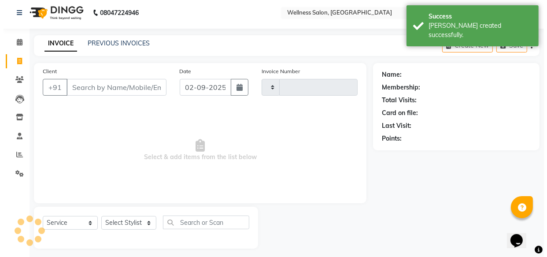
scroll to position [8, 0]
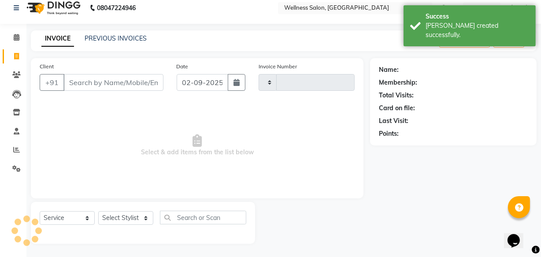
type input "1379"
select select "4872"
click at [181, 83] on input "02-09-2025" at bounding box center [203, 82] width 52 height 17
select select "9"
select select "2025"
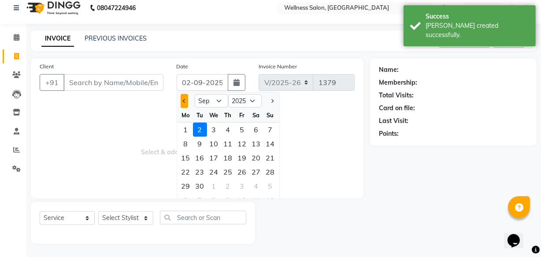
click at [185, 99] on span "Previous month" at bounding box center [184, 101] width 4 height 4
select select "8"
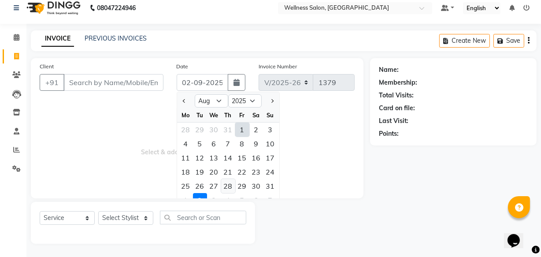
click at [229, 187] on div "28" at bounding box center [228, 186] width 14 height 14
type input "28-08-2025"
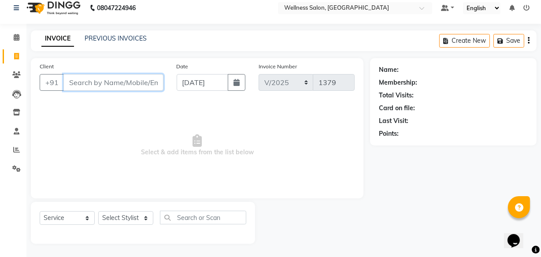
click at [136, 84] on input "Client" at bounding box center [113, 82] width 100 height 17
type input "8237800416"
click at [137, 85] on span "Add Client" at bounding box center [140, 82] width 35 height 9
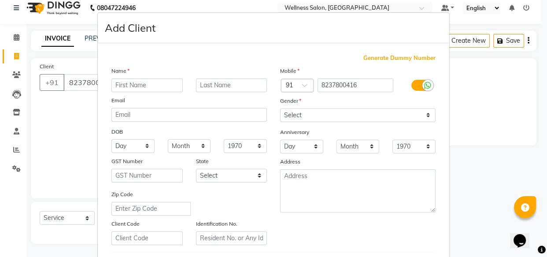
click at [143, 88] on input "text" at bounding box center [146, 85] width 71 height 14
type input "smitali"
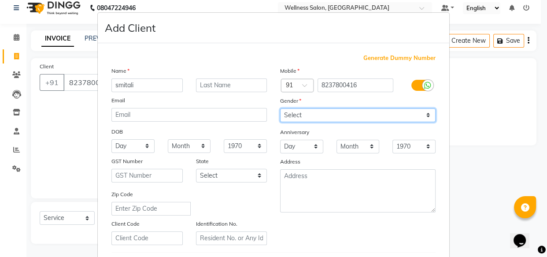
click at [291, 118] on select "Select Male Female Other Prefer Not To Say" at bounding box center [357, 115] width 155 height 14
select select "female"
click at [280, 108] on select "Select Male Female Other Prefer Not To Say" at bounding box center [357, 115] width 155 height 14
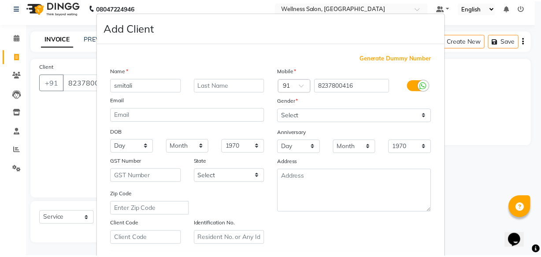
scroll to position [152, 0]
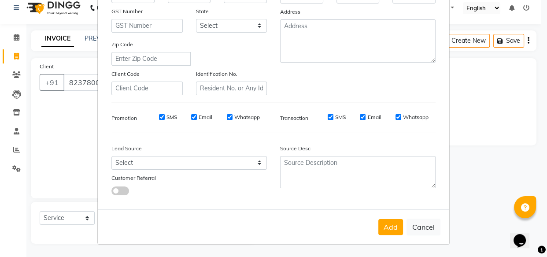
click at [390, 223] on button "Add" at bounding box center [390, 227] width 25 height 16
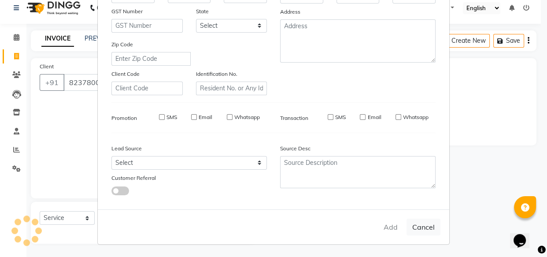
type input "82******16"
select select
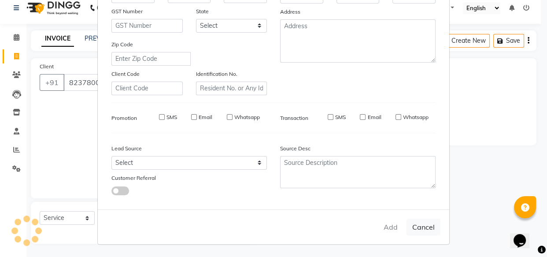
select select
checkbox input "false"
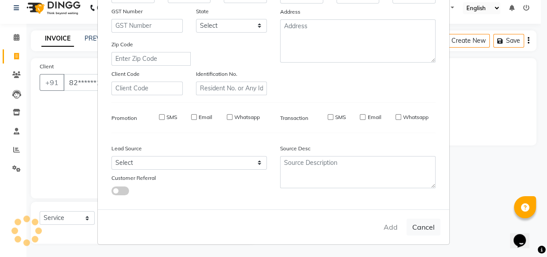
checkbox input "false"
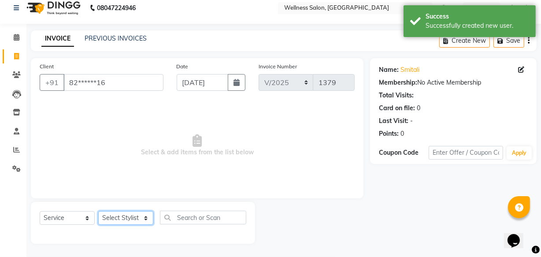
click at [120, 221] on select "Select Stylist Academy Babita Dipak GIRIJA Jeevan Manager Nishikant" at bounding box center [125, 218] width 55 height 14
select select "30854"
click at [98, 211] on select "Select Stylist Academy Babita Dipak GIRIJA Jeevan Manager Nishikant" at bounding box center [125, 218] width 55 height 14
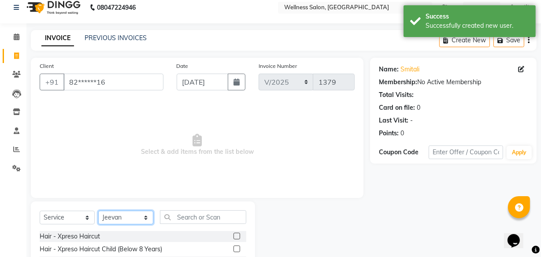
scroll to position [96, 0]
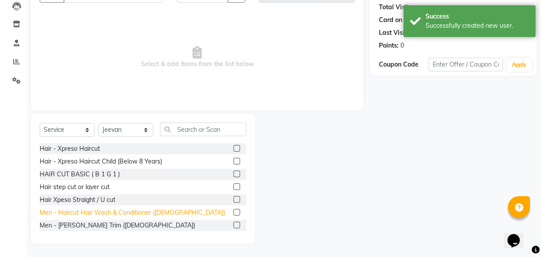
click at [113, 214] on div "Men - Haircut Hair Wash & Conditioner (Male)" at bounding box center [132, 212] width 185 height 9
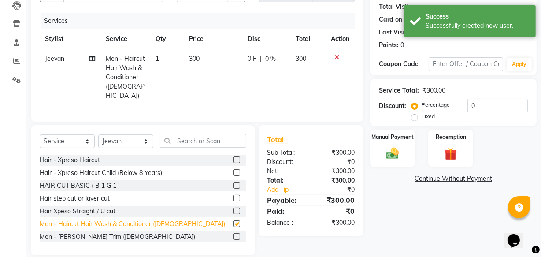
checkbox input "false"
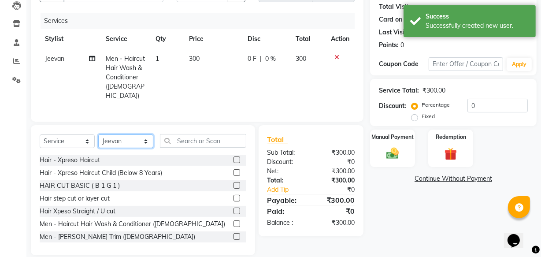
click at [145, 136] on select "Select Stylist Academy Babita Dipak GIRIJA Jeevan Manager Nishikant" at bounding box center [125, 141] width 55 height 14
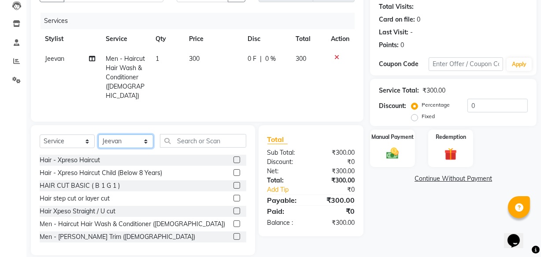
select select "49199"
click at [98, 134] on select "Select Stylist Academy Babita Dipak GIRIJA Jeevan Manager Nishikant" at bounding box center [125, 141] width 55 height 14
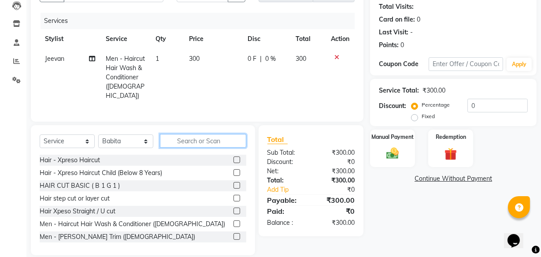
click at [200, 136] on input "text" at bounding box center [203, 141] width 86 height 14
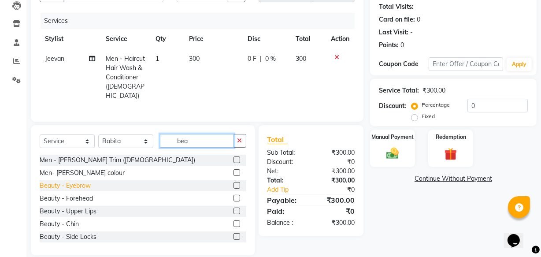
type input "bea"
click at [74, 183] on div "Beauty - Eyebrow" at bounding box center [65, 185] width 51 height 9
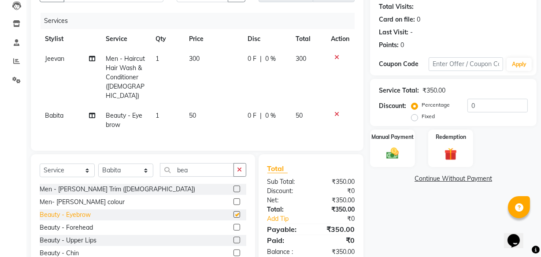
checkbox input "false"
click at [75, 225] on div "Beauty - Forehead" at bounding box center [66, 227] width 53 height 9
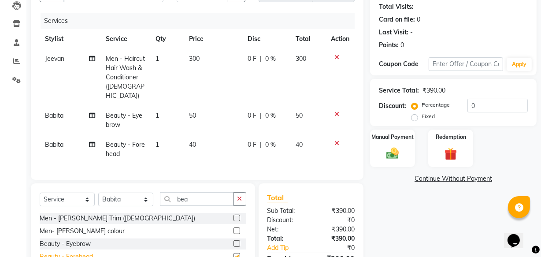
checkbox input "false"
click at [142, 197] on select "Select Stylist Academy Babita Dipak GIRIJA Jeevan Manager Nishikant" at bounding box center [125, 199] width 55 height 14
select select "61588"
click at [98, 192] on select "Select Stylist Academy Babita Dipak GIRIJA Jeevan Manager Nishikant" at bounding box center [125, 199] width 55 height 14
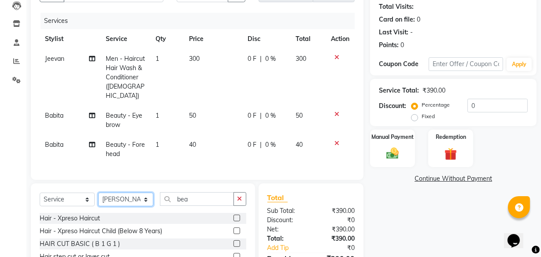
scroll to position [163, 0]
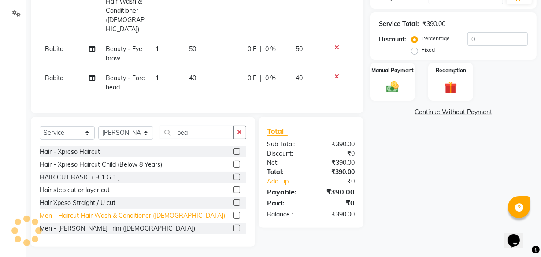
click at [137, 215] on div "Men - Haircut Hair Wash & Conditioner (Male)" at bounding box center [132, 215] width 185 height 9
checkbox input "false"
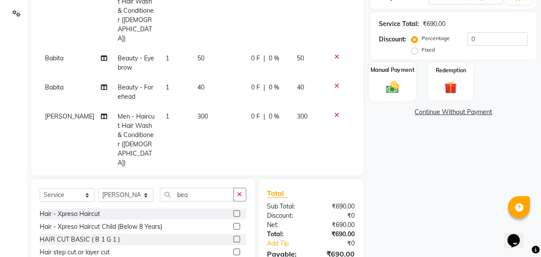
click at [395, 92] on img at bounding box center [392, 86] width 21 height 15
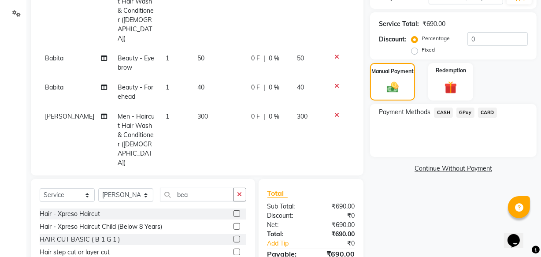
click at [465, 113] on span "GPay" at bounding box center [465, 112] width 18 height 10
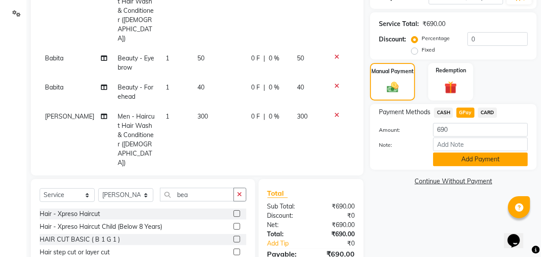
click at [472, 161] on button "Add Payment" at bounding box center [480, 159] width 95 height 14
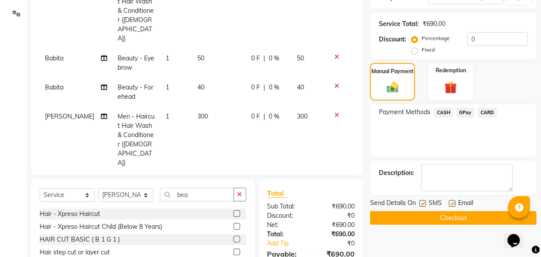
click at [452, 216] on button "Checkout" at bounding box center [453, 218] width 166 height 14
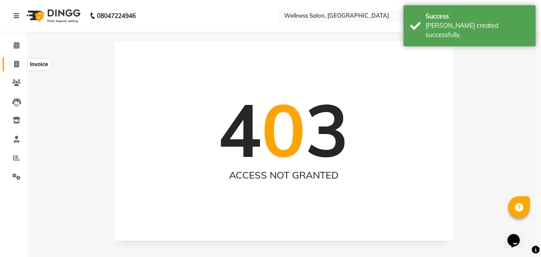
click at [15, 65] on icon at bounding box center [16, 64] width 5 height 7
select select "service"
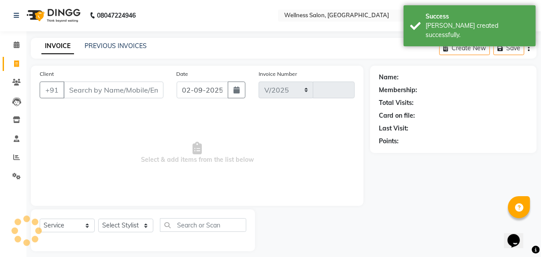
select select "4872"
type input "1380"
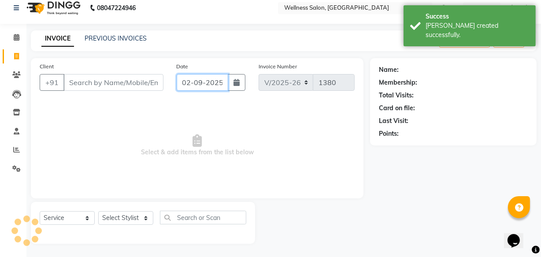
click at [185, 80] on input "02-09-2025" at bounding box center [203, 82] width 52 height 17
select select "9"
select select "2025"
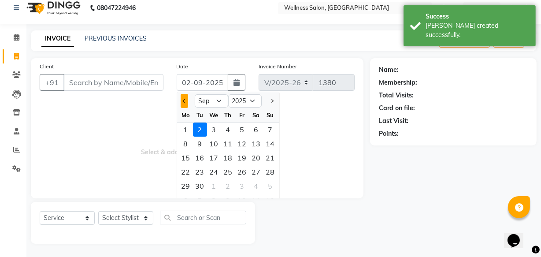
click at [184, 101] on span "Previous month" at bounding box center [184, 101] width 4 height 4
select select "8"
click at [228, 187] on div "28" at bounding box center [228, 186] width 14 height 14
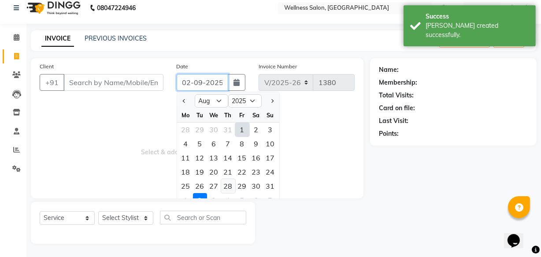
type input "28-08-2025"
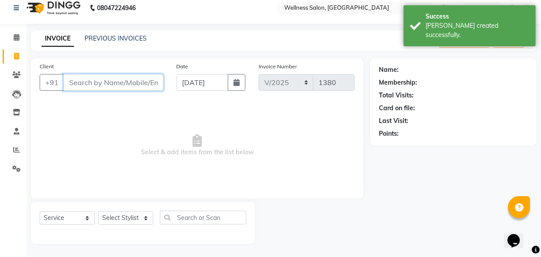
click at [103, 87] on input "Client" at bounding box center [113, 82] width 100 height 17
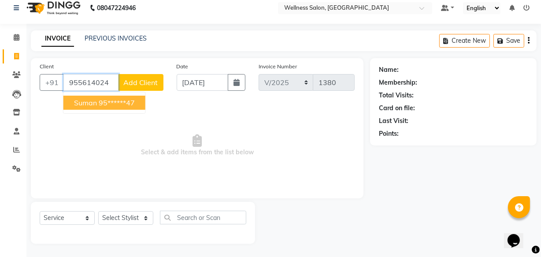
click at [100, 99] on ngb-highlight "95******47" at bounding box center [117, 102] width 36 height 9
type input "95******47"
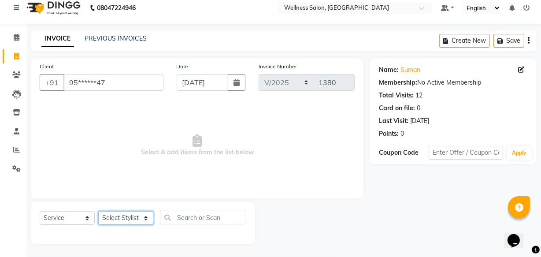
click at [123, 222] on select "Select Stylist Academy Babita Dipak GIRIJA Jeevan Manager Nishikant" at bounding box center [125, 218] width 55 height 14
select select "49199"
click at [98, 211] on select "Select Stylist Academy Babita Dipak GIRIJA Jeevan Manager Nishikant" at bounding box center [125, 218] width 55 height 14
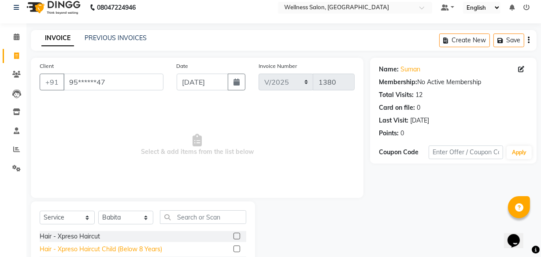
click at [122, 251] on div "Hair - Xpreso Haircut Child (Below 8 Years)" at bounding box center [101, 248] width 122 height 9
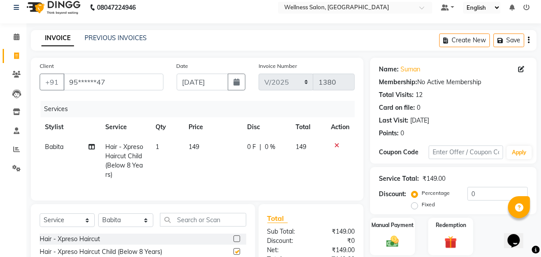
checkbox input "false"
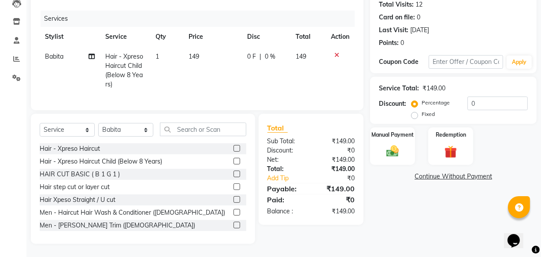
click at [336, 52] on icon at bounding box center [336, 55] width 5 height 6
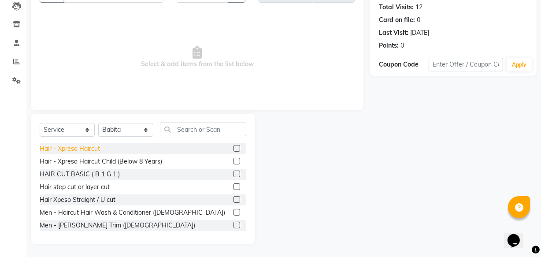
click at [85, 148] on div "Hair - Xpreso Haircut" at bounding box center [70, 148] width 60 height 9
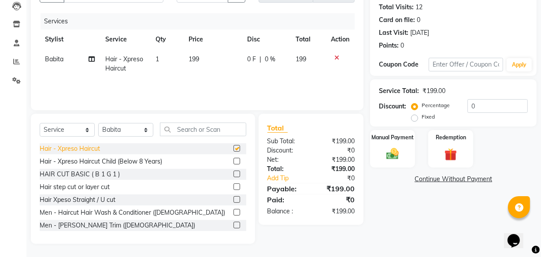
checkbox input "false"
click at [248, 55] on span "0 F" at bounding box center [251, 59] width 9 height 9
select select "49199"
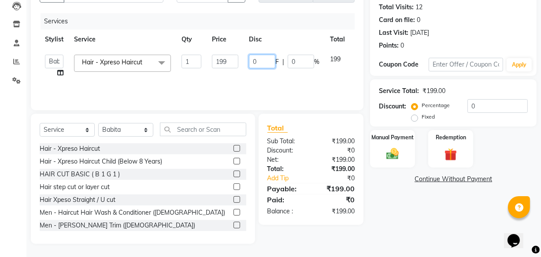
click at [259, 61] on input "0" at bounding box center [262, 62] width 26 height 14
type input "3"
type input "29"
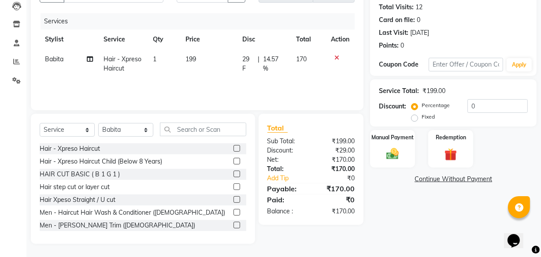
click at [335, 65] on tr "Babita Hair - Xpreso Haircut 1 199 29 F | 14.57 % 170" at bounding box center [197, 63] width 315 height 29
click at [147, 129] on select "Select Stylist Academy Babita Dipak GIRIJA Jeevan Manager Nishikant" at bounding box center [125, 130] width 55 height 14
click at [98, 123] on select "Select Stylist Academy Babita Dipak GIRIJA Jeevan Manager Nishikant" at bounding box center [125, 130] width 55 height 14
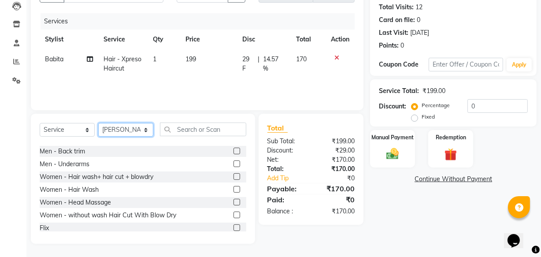
scroll to position [192, 0]
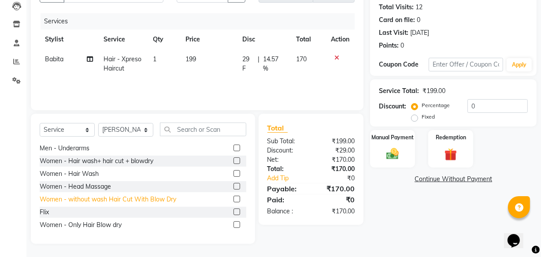
click at [147, 200] on div "Women - without wash Hair Cut With Blow Dry" at bounding box center [108, 199] width 136 height 9
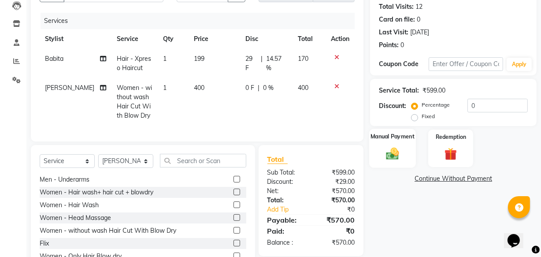
click at [392, 156] on img at bounding box center [392, 153] width 21 height 15
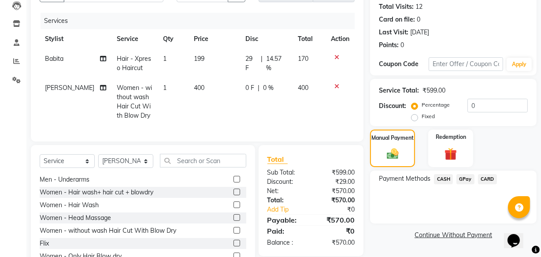
click at [468, 180] on span "GPay" at bounding box center [465, 179] width 18 height 10
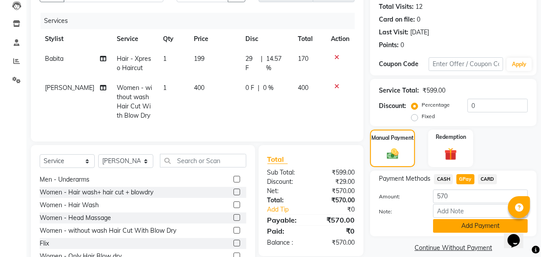
click at [480, 226] on button "Add Payment" at bounding box center [480, 226] width 95 height 14
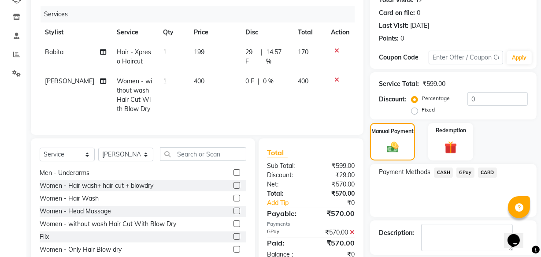
scroll to position [144, 0]
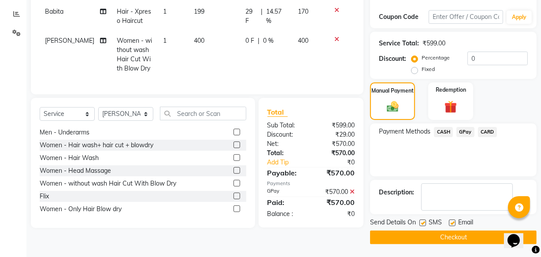
click at [475, 235] on button "Checkout" at bounding box center [453, 237] width 166 height 14
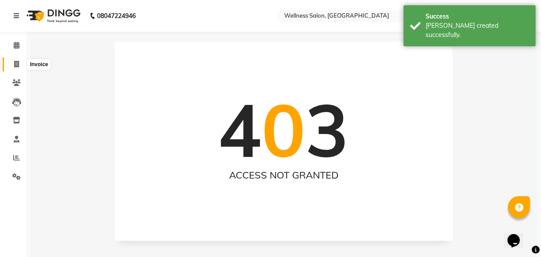
click at [14, 66] on icon at bounding box center [16, 64] width 5 height 7
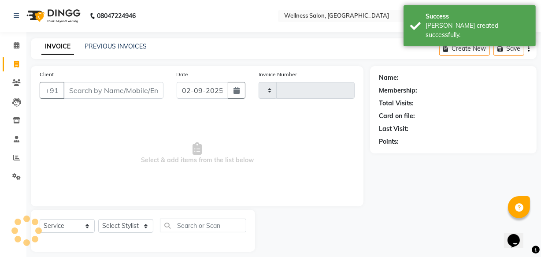
scroll to position [8, 0]
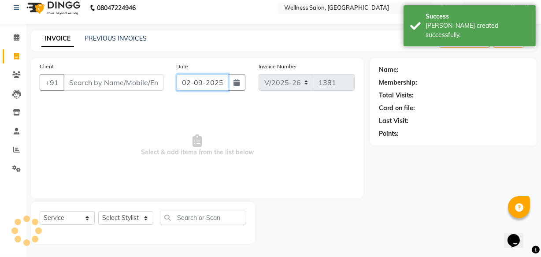
click at [183, 83] on input "02-09-2025" at bounding box center [203, 82] width 52 height 17
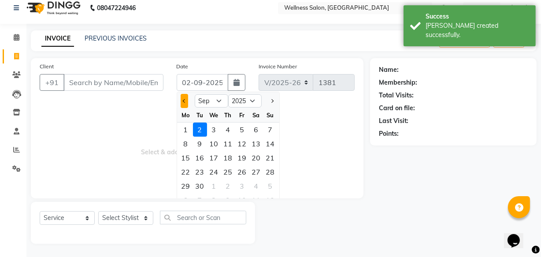
click at [184, 99] on span "Previous month" at bounding box center [184, 101] width 4 height 4
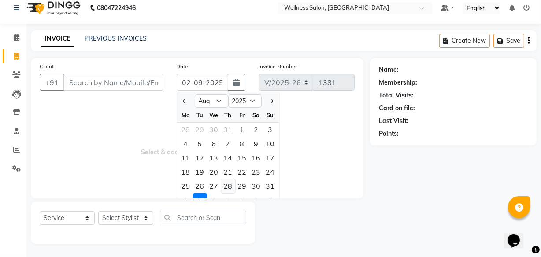
click at [226, 184] on div "28" at bounding box center [228, 186] width 14 height 14
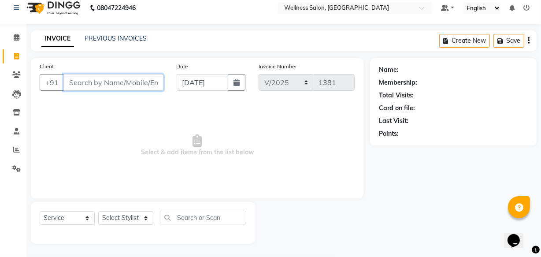
click at [107, 82] on input "Client" at bounding box center [113, 82] width 100 height 17
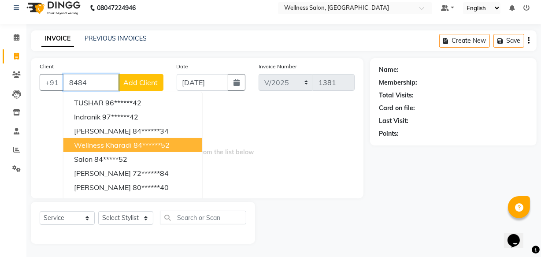
click at [114, 143] on span "wellness kharadi" at bounding box center [103, 144] width 58 height 9
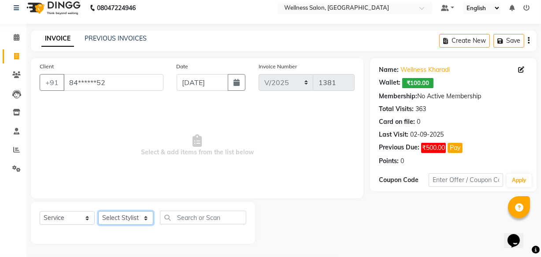
click at [128, 216] on select "Select Stylist Academy Babita Dipak GIRIJA Jeevan Manager Nishikant" at bounding box center [125, 218] width 55 height 14
click at [98, 211] on select "Select Stylist Academy Babita Dipak GIRIJA Jeevan Manager Nishikant" at bounding box center [125, 218] width 55 height 14
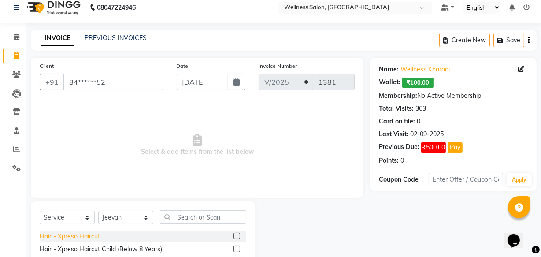
click at [82, 236] on div "Hair - Xpreso Haircut" at bounding box center [70, 236] width 60 height 9
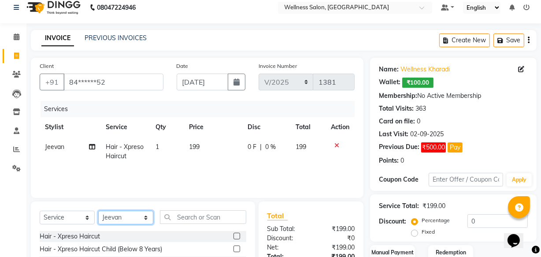
click at [144, 217] on select "Select Stylist Academy Babita Dipak GIRIJA Jeevan Manager Nishikant" at bounding box center [125, 217] width 55 height 14
click at [98, 210] on select "Select Stylist Academy Babita Dipak GIRIJA Jeevan Manager Nishikant" at bounding box center [125, 217] width 55 height 14
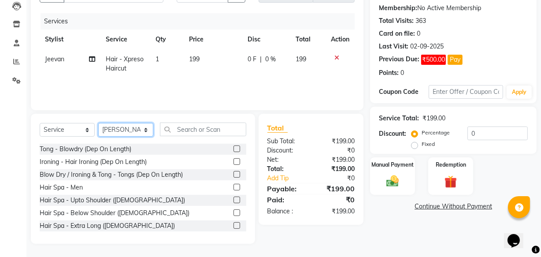
scroll to position [288, 0]
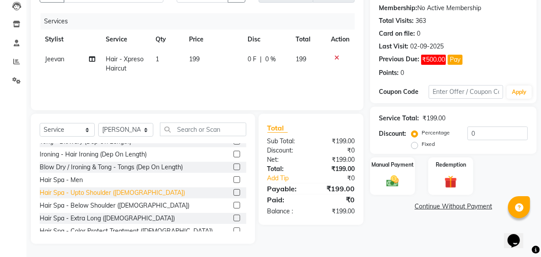
click at [93, 217] on div "Hair Spa - Extra Long (Female)" at bounding box center [107, 218] width 135 height 9
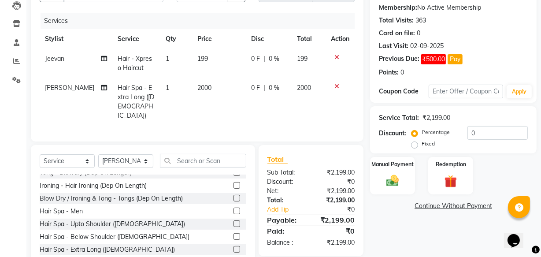
click at [252, 88] on span "0 F" at bounding box center [255, 87] width 9 height 9
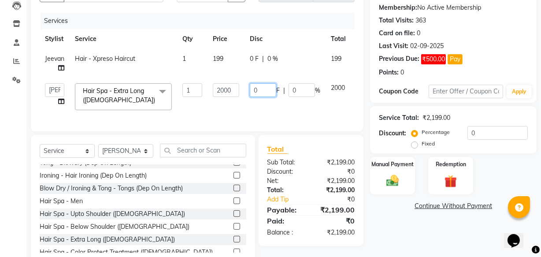
click at [263, 92] on input "0" at bounding box center [263, 90] width 26 height 14
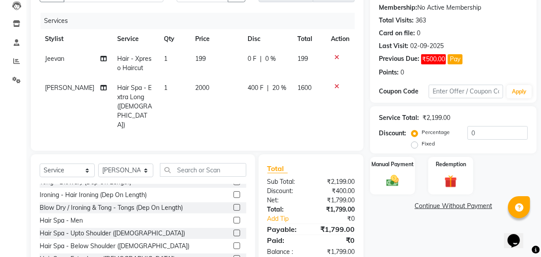
click at [323, 98] on tr "Nishikant Hair Spa - Extra Long (Female) 1 2000 400 F | 20 % 1600" at bounding box center [197, 106] width 315 height 57
click at [148, 163] on select "Select Stylist Academy Babita Dipak GIRIJA Jeevan Manager Nishikant" at bounding box center [125, 170] width 55 height 14
click at [98, 163] on select "Select Stylist Academy Babita Dipak GIRIJA Jeevan Manager Nishikant" at bounding box center [125, 170] width 55 height 14
click at [76, 216] on div "Hair Spa - Men" at bounding box center [61, 220] width 43 height 9
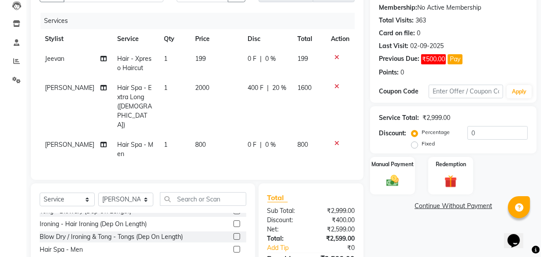
click at [249, 140] on span "0 F" at bounding box center [251, 144] width 9 height 9
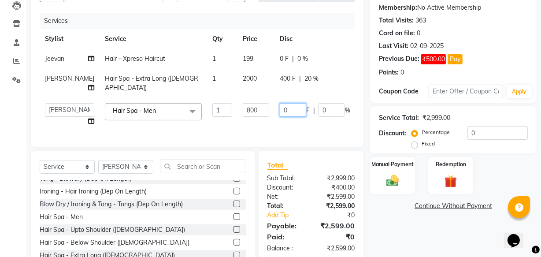
click at [280, 110] on input "0" at bounding box center [293, 110] width 26 height 14
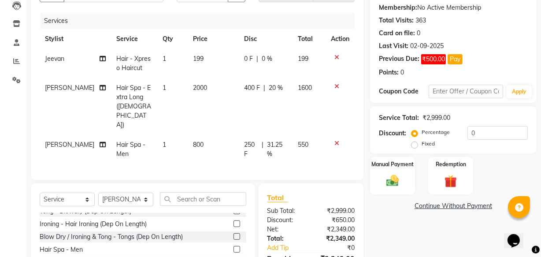
click at [311, 135] on tr "Dipak Hair Spa - Men 1 800 250 F | 31.25 % 550" at bounding box center [197, 149] width 315 height 29
click at [147, 192] on select "Select Stylist Academy Babita Dipak GIRIJA Jeevan Manager Nishikant" at bounding box center [125, 199] width 55 height 14
click at [98, 192] on select "Select Stylist Academy Babita Dipak GIRIJA Jeevan Manager Nishikant" at bounding box center [125, 199] width 55 height 14
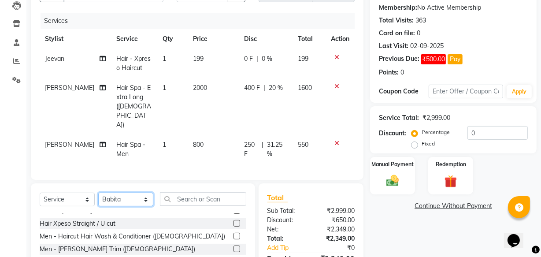
scroll to position [0, 0]
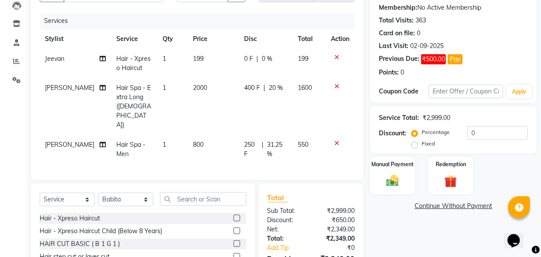
click at [94, 214] on div "Hair - Xpreso Haircut" at bounding box center [70, 218] width 60 height 9
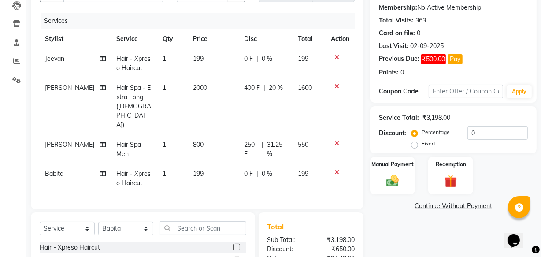
click at [244, 169] on span "0 F" at bounding box center [248, 173] width 9 height 9
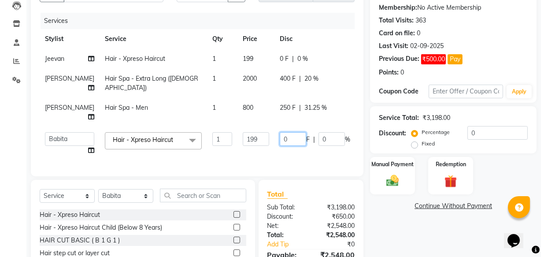
click at [280, 132] on input "0" at bounding box center [293, 139] width 26 height 14
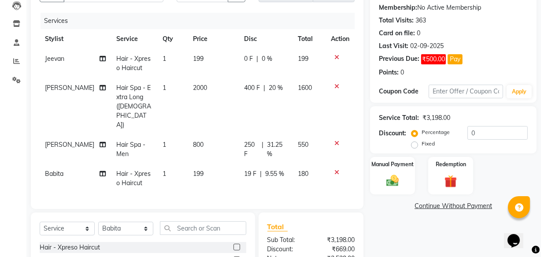
click at [306, 139] on tbody "Jeevan Hair - Xpreso Haircut 1 199 0 F | 0 % 199 Nishikant Hair Spa - Extra Lon…" at bounding box center [197, 121] width 315 height 144
click at [390, 187] on img at bounding box center [392, 180] width 21 height 15
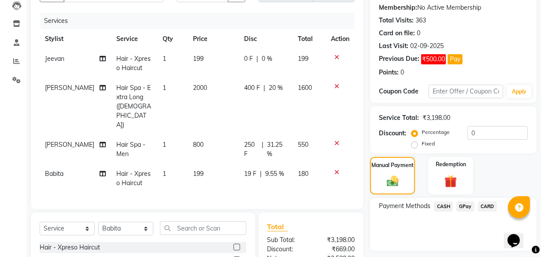
click at [465, 204] on span "GPay" at bounding box center [465, 206] width 18 height 10
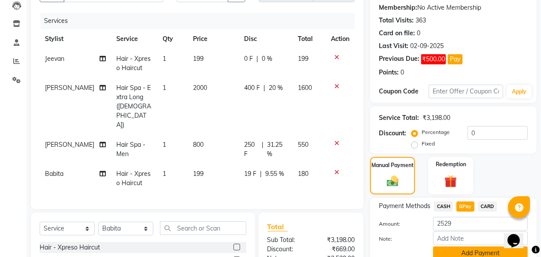
click at [475, 250] on button "Add Payment" at bounding box center [480, 253] width 95 height 14
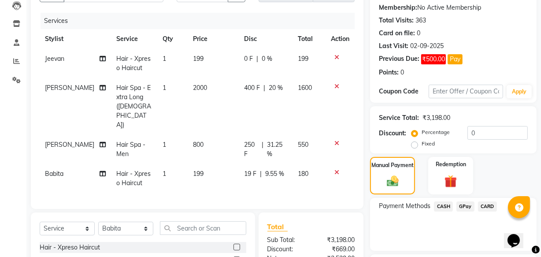
scroll to position [183, 0]
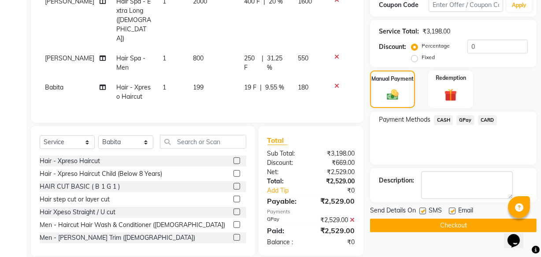
click at [483, 221] on button "Checkout" at bounding box center [453, 225] width 166 height 14
